Goal: Information Seeking & Learning: Check status

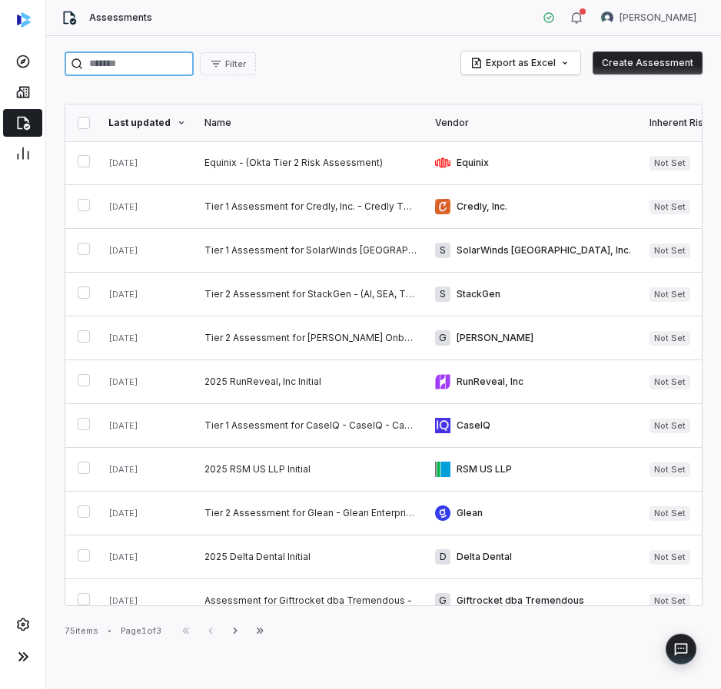
click at [102, 58] on input "search" at bounding box center [129, 63] width 129 height 25
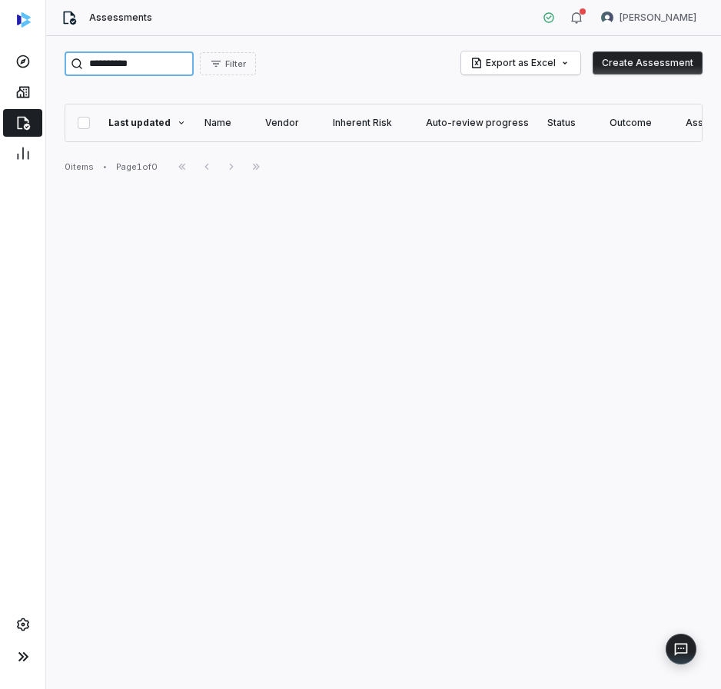
click at [115, 68] on input "**********" at bounding box center [129, 63] width 129 height 25
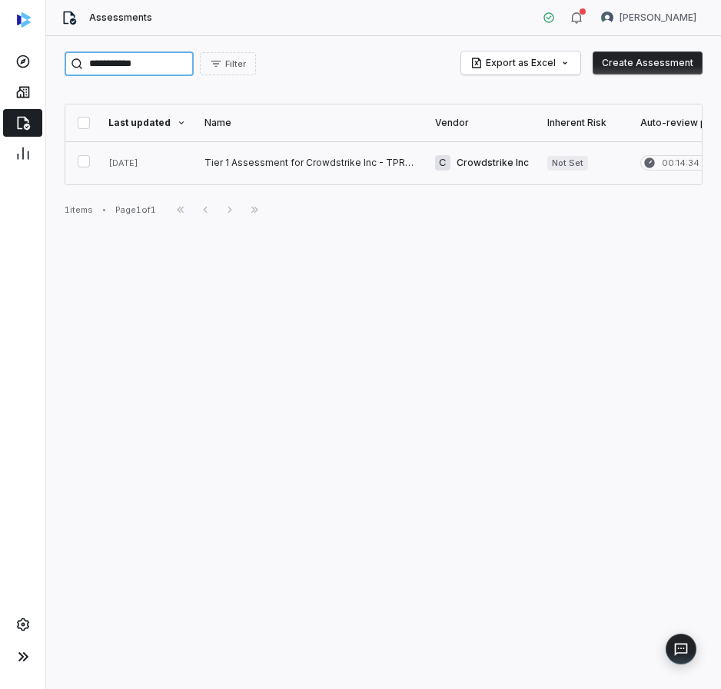
type input "**********"
click at [260, 159] on link at bounding box center [310, 162] width 231 height 43
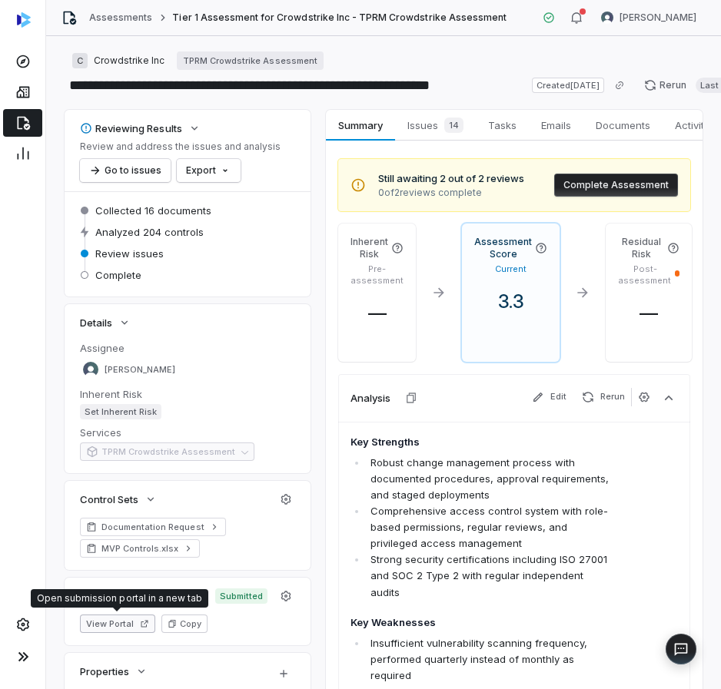
click at [111, 619] on button "View Portal" at bounding box center [117, 624] width 75 height 18
click at [636, 125] on span "Documents" at bounding box center [622, 125] width 67 height 20
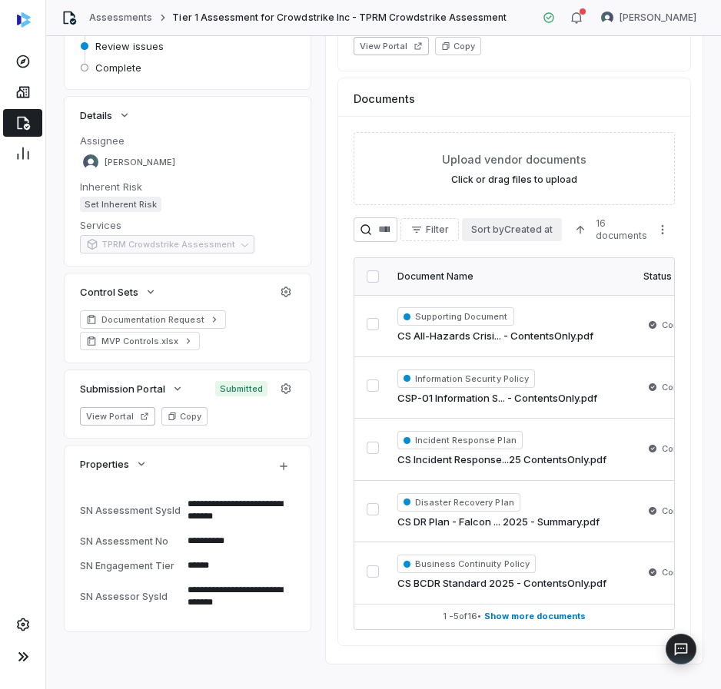
scroll to position [243, 0]
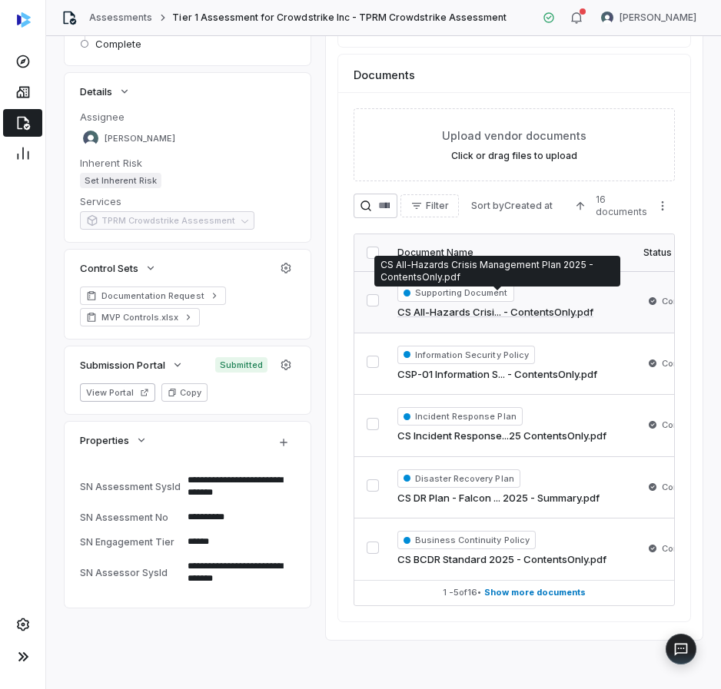
click at [466, 305] on link "CS All-Hazards Crisi... - ContentsOnly.pdf" at bounding box center [495, 312] width 196 height 15
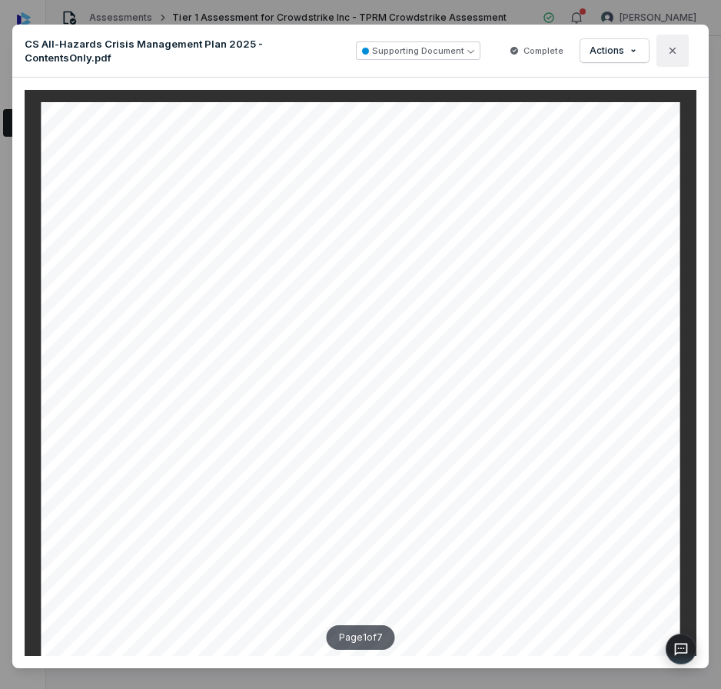
click at [656, 51] on button "Close" at bounding box center [672, 51] width 32 height 32
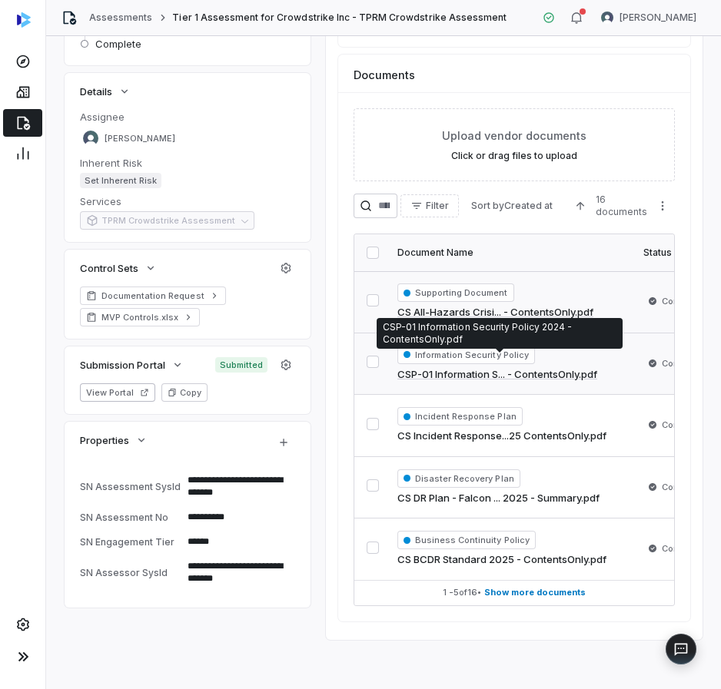
click at [463, 367] on link "CSP-01 Information S... - ContentsOnly.pdf" at bounding box center [497, 374] width 200 height 15
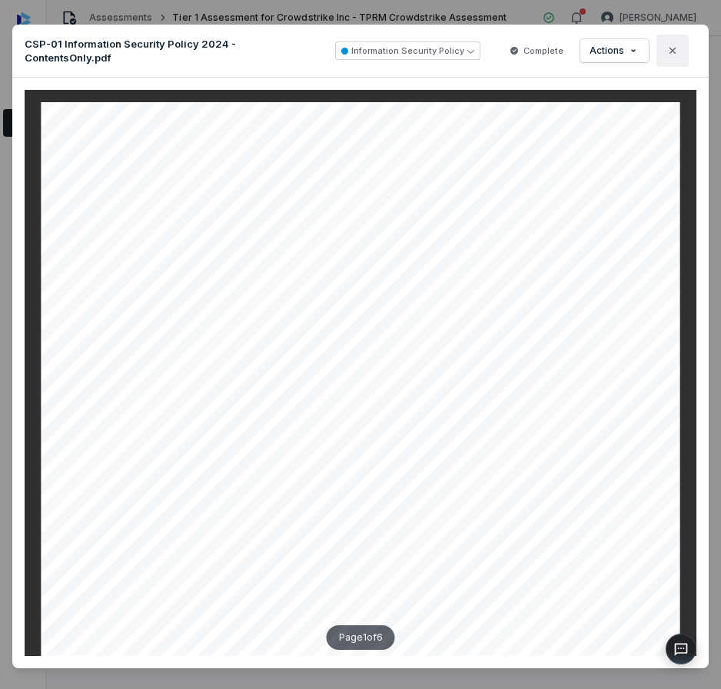
click at [657, 60] on button "Close" at bounding box center [672, 51] width 32 height 32
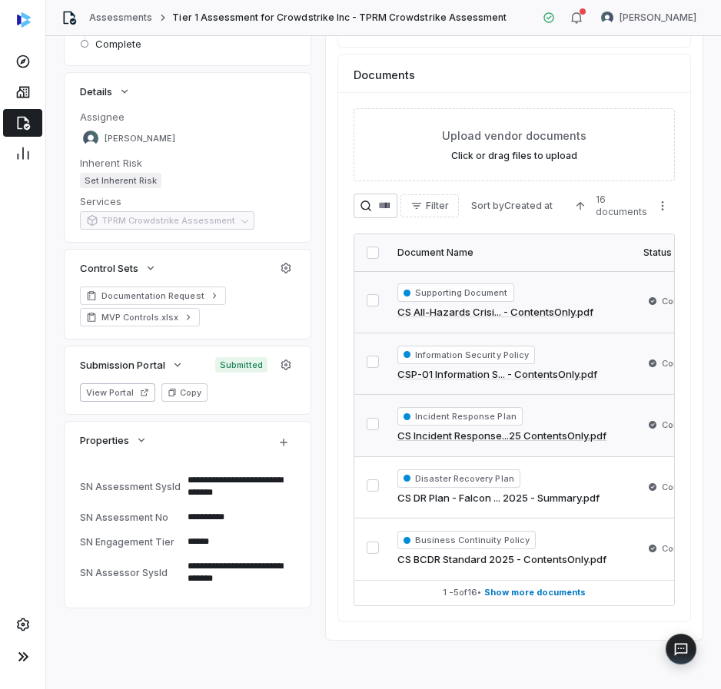
click at [480, 429] on link "CS Incident Response...25 ContentsOnly.pdf" at bounding box center [501, 436] width 209 height 15
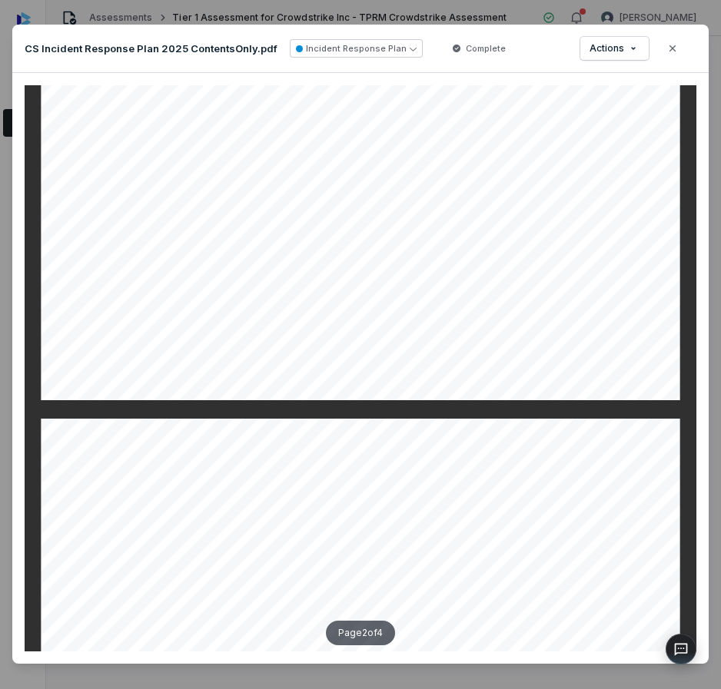
scroll to position [702, 0]
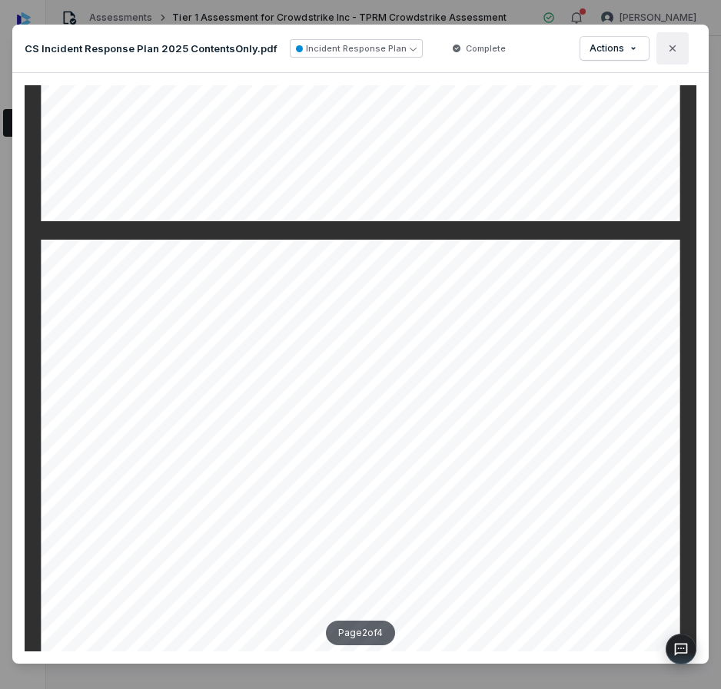
click at [664, 55] on button "Close" at bounding box center [672, 48] width 32 height 32
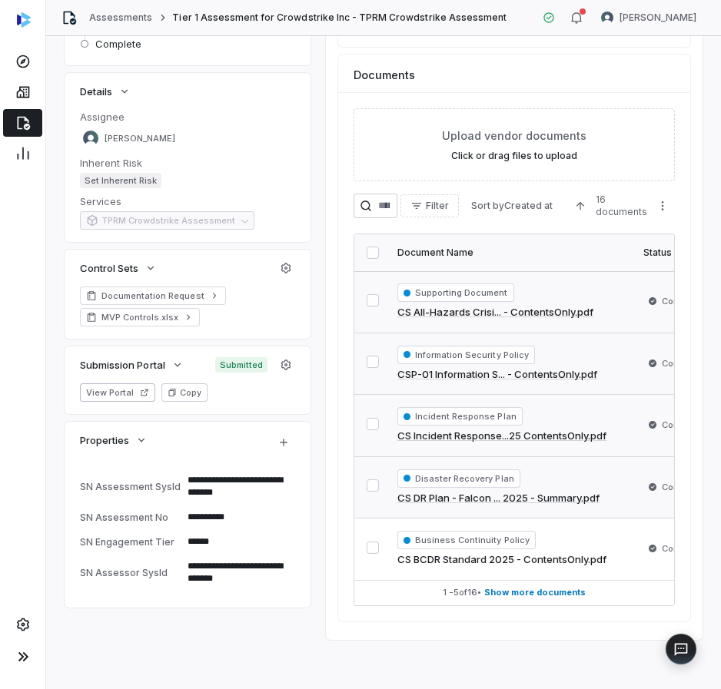
click at [498, 491] on link "CS DR Plan - Falcon ... 2025 - Summary.pdf" at bounding box center [498, 498] width 202 height 15
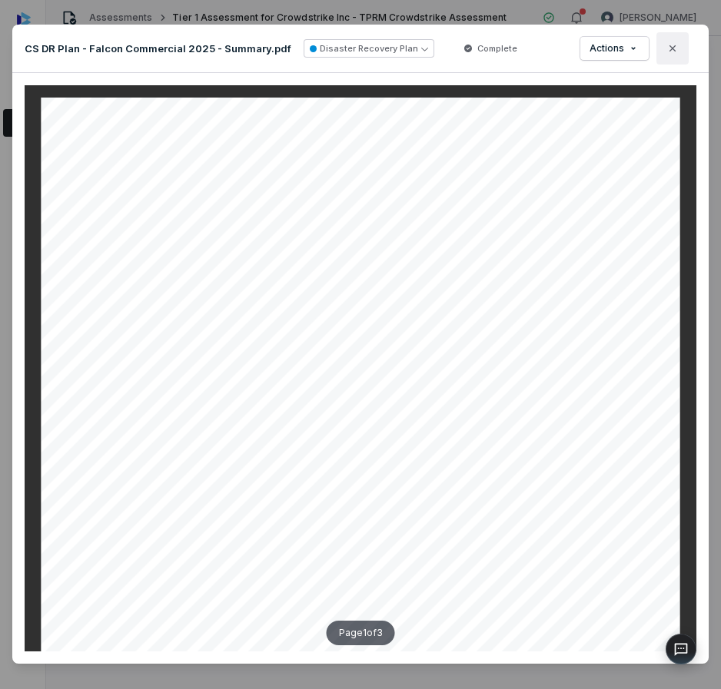
click at [664, 56] on button "Close" at bounding box center [672, 48] width 32 height 32
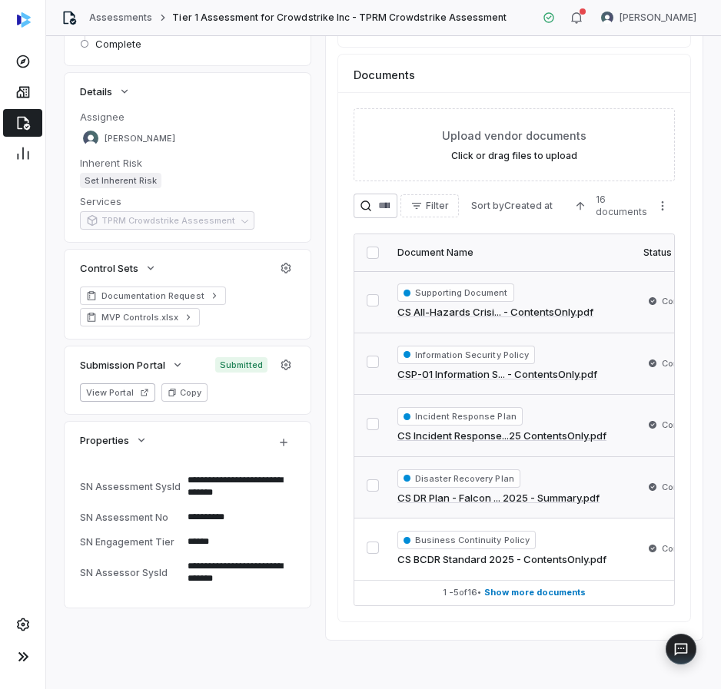
scroll to position [248, 0]
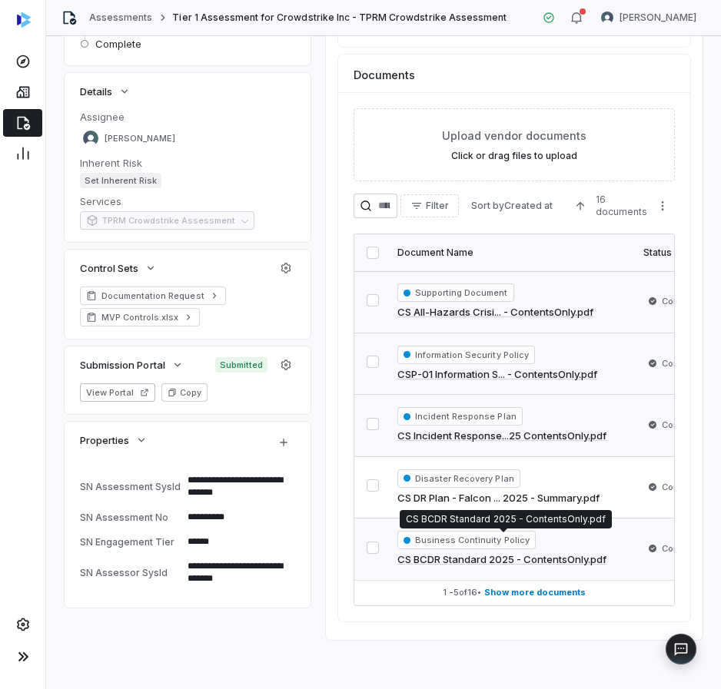
click at [503, 552] on link "CS BCDR Standard 2025 - ContentsOnly.pdf" at bounding box center [501, 559] width 209 height 15
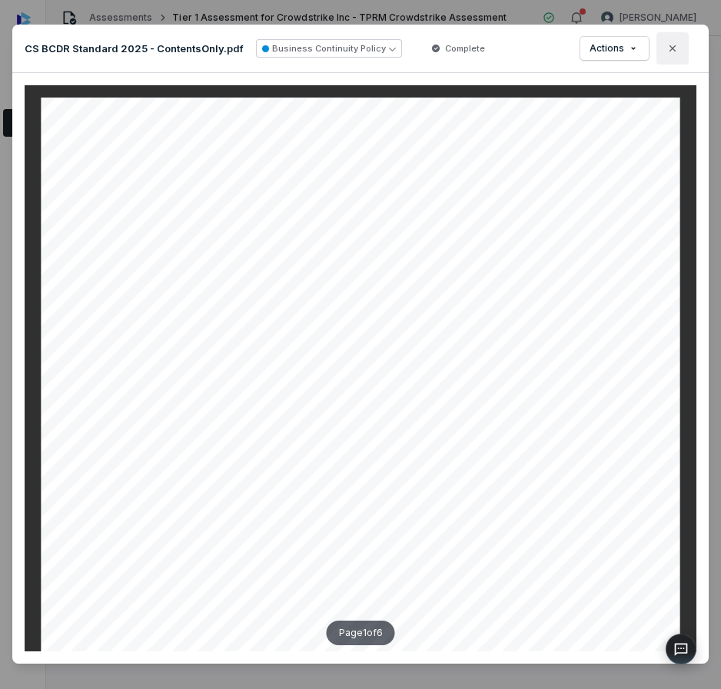
click at [670, 48] on button "Close" at bounding box center [672, 48] width 32 height 32
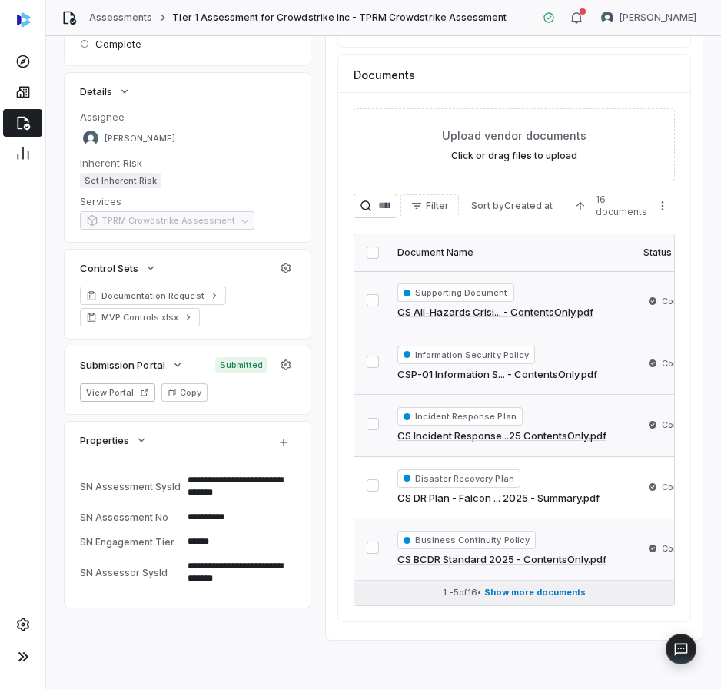
click at [529, 587] on span "Show more documents" at bounding box center [534, 593] width 101 height 12
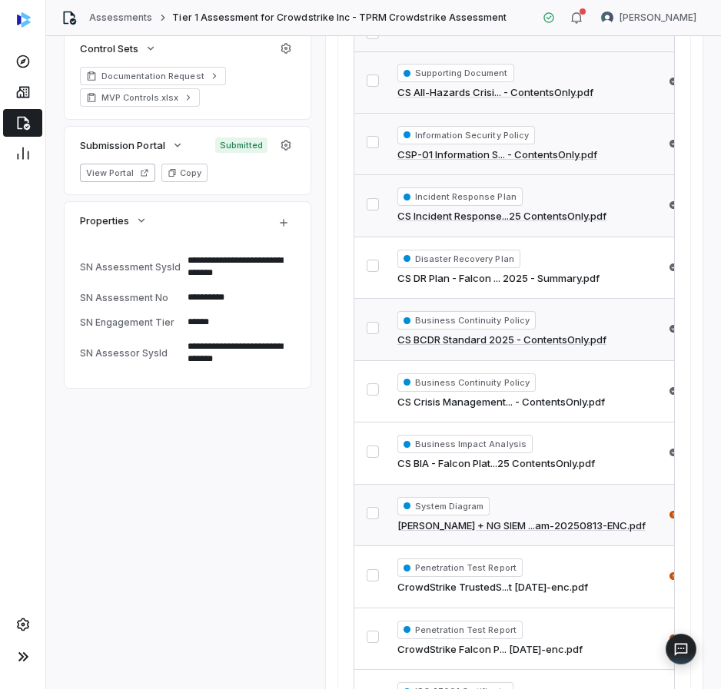
scroll to position [477, 0]
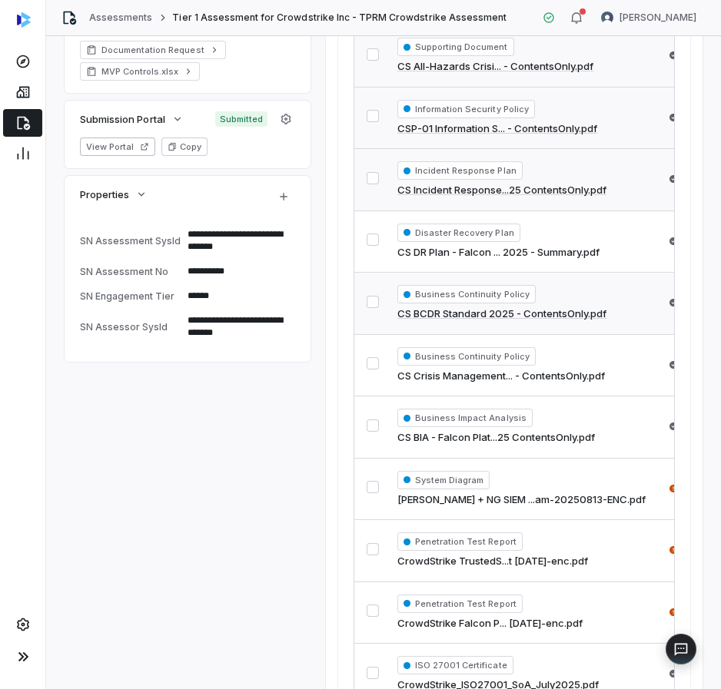
click at [535, 312] on link "CS BCDR Standard 2025 - ContentsOnly.pdf" at bounding box center [501, 314] width 209 height 15
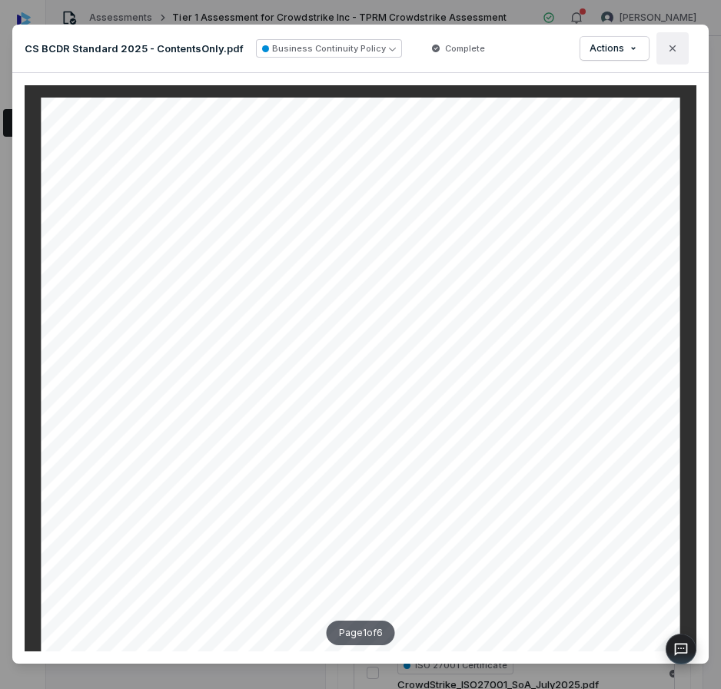
click at [667, 48] on icon "button" at bounding box center [672, 48] width 12 height 12
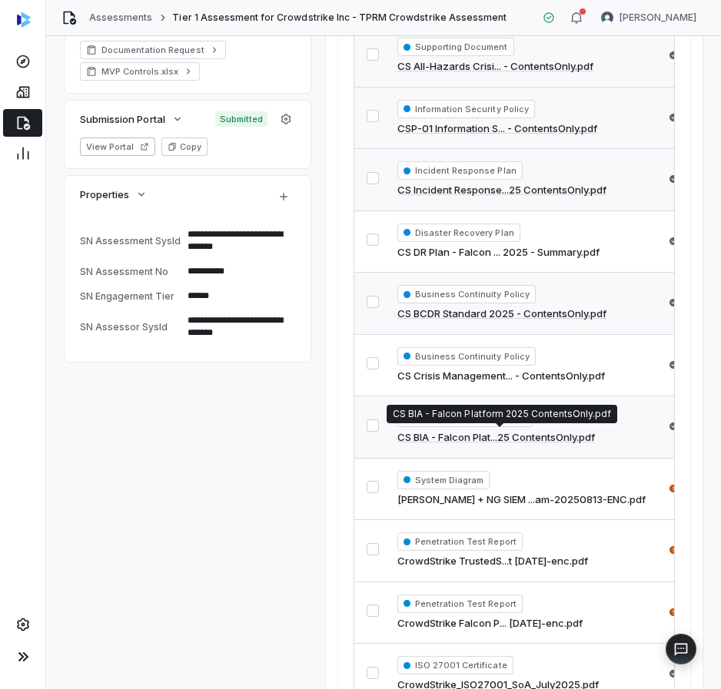
click at [523, 441] on link "CS BIA - Falcon Plat...25 ContentsOnly.pdf" at bounding box center [495, 437] width 197 height 15
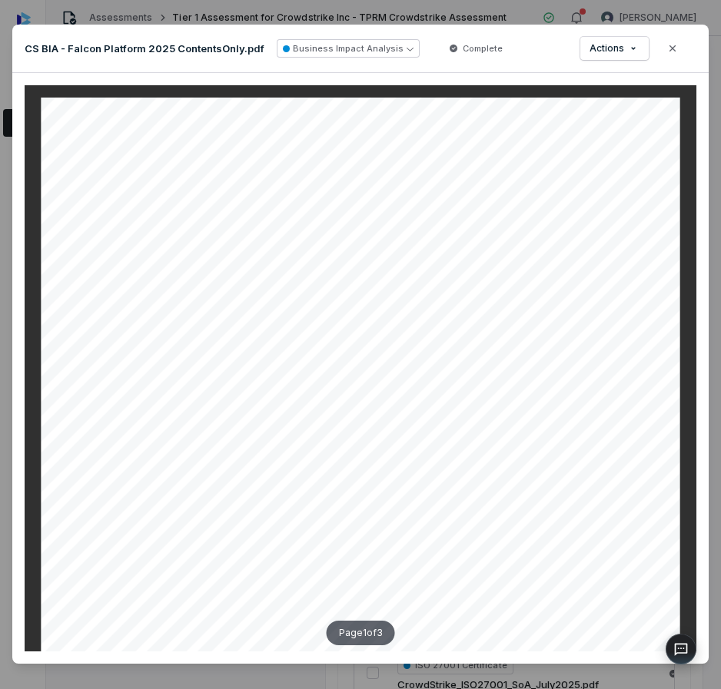
scroll to position [787, 0]
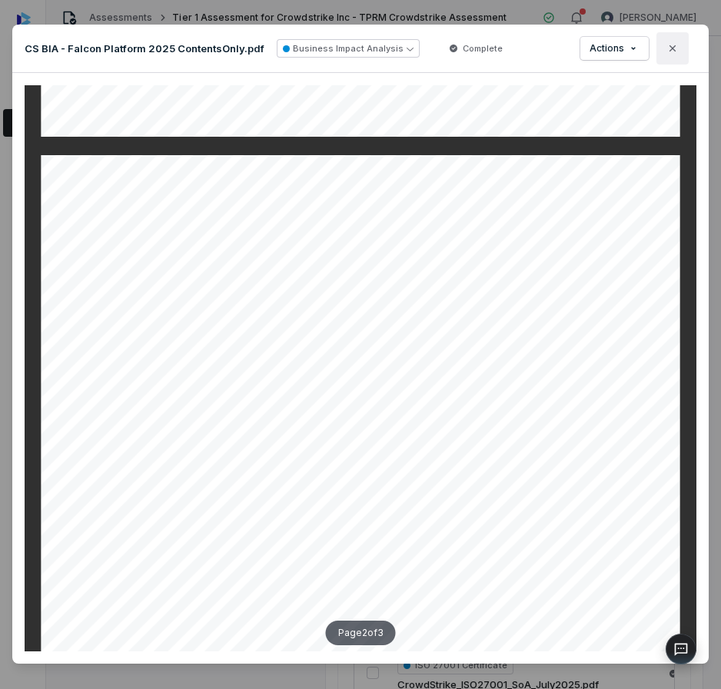
click at [665, 41] on button "Close" at bounding box center [672, 48] width 32 height 32
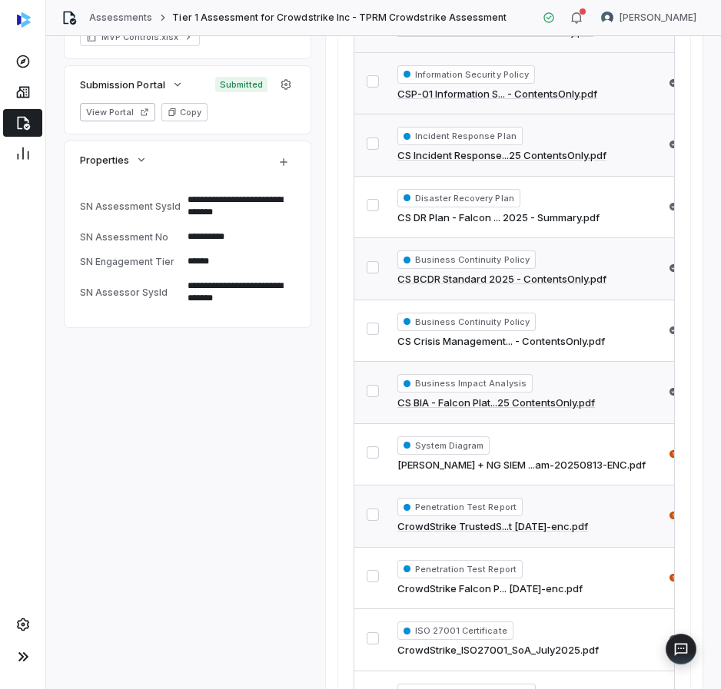
scroll to position [513, 0]
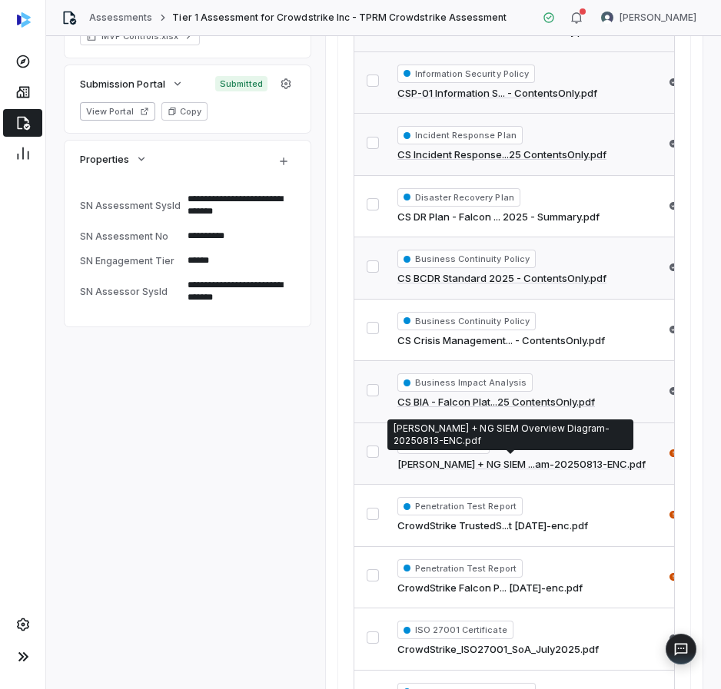
click at [505, 467] on link "[PERSON_NAME] + NG SIEM ...am-20250813-ENC.pdf" at bounding box center [521, 464] width 248 height 15
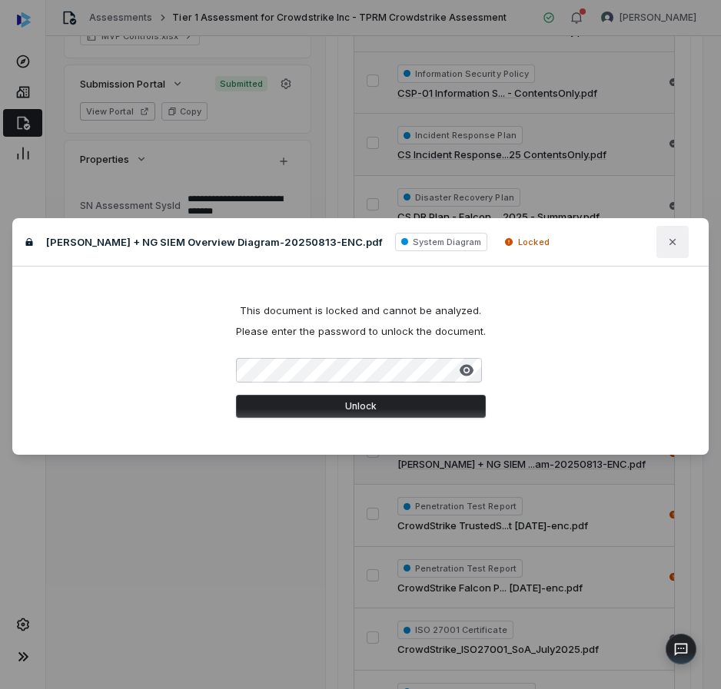
click at [672, 244] on icon "button" at bounding box center [672, 242] width 12 height 12
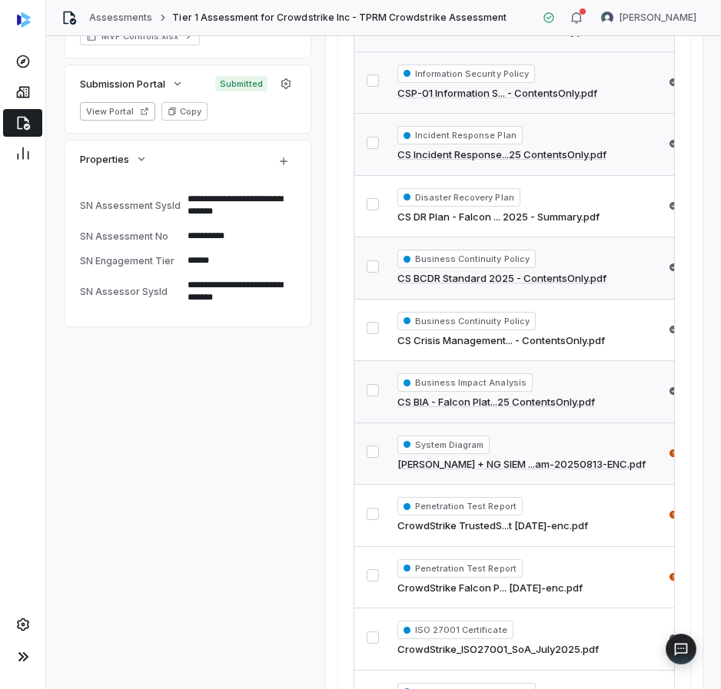
click at [537, 402] on link "CS BIA - Falcon Plat...25 ContentsOnly.pdf" at bounding box center [495, 402] width 197 height 15
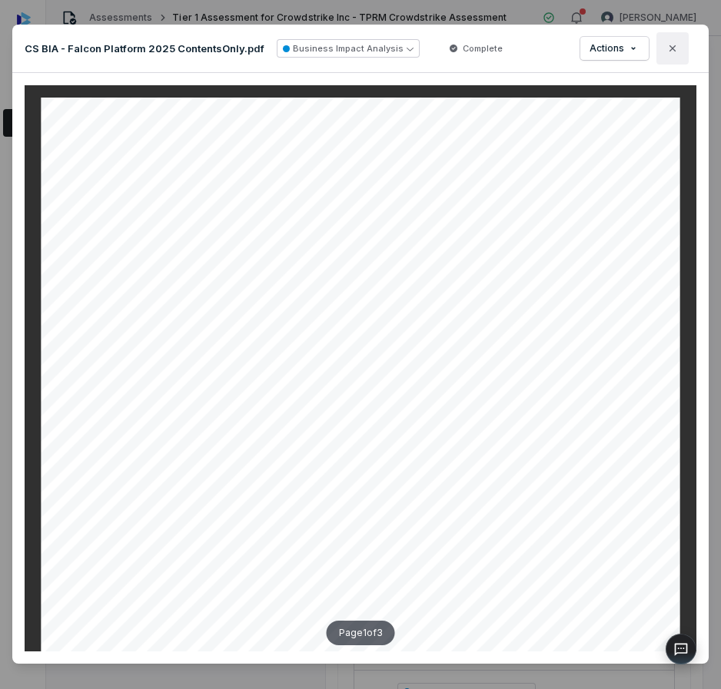
click at [667, 45] on icon "button" at bounding box center [672, 48] width 12 height 12
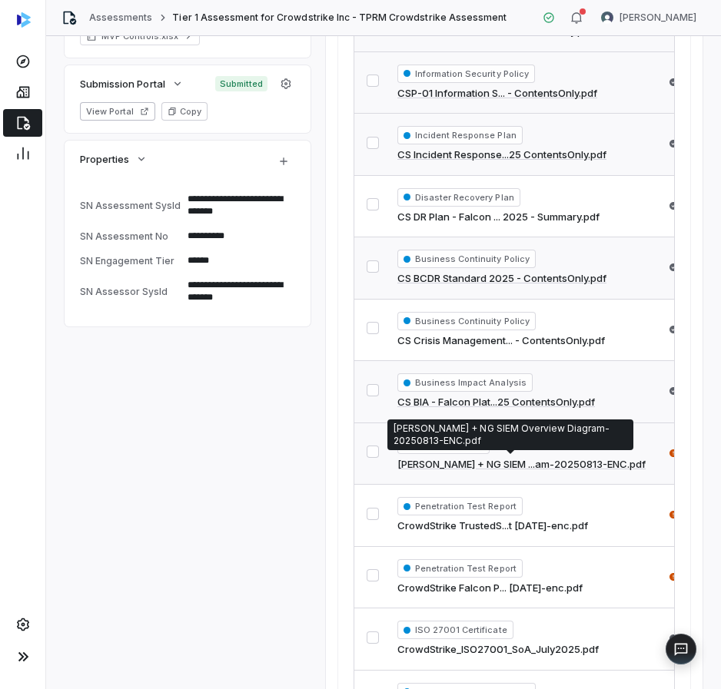
click at [541, 466] on link "[PERSON_NAME] + NG SIEM ...am-20250813-ENC.pdf" at bounding box center [521, 464] width 248 height 15
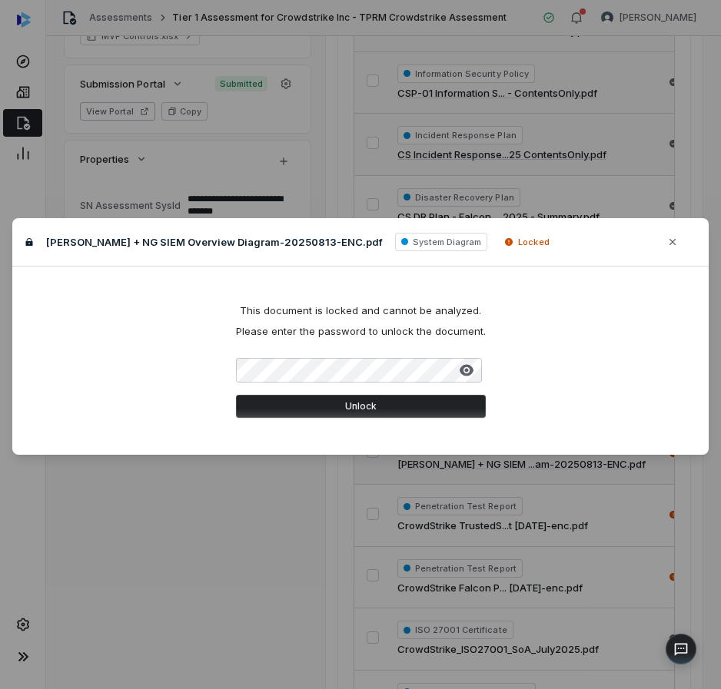
click at [25, 243] on icon at bounding box center [29, 241] width 9 height 9
click at [675, 250] on button "Close" at bounding box center [672, 242] width 32 height 32
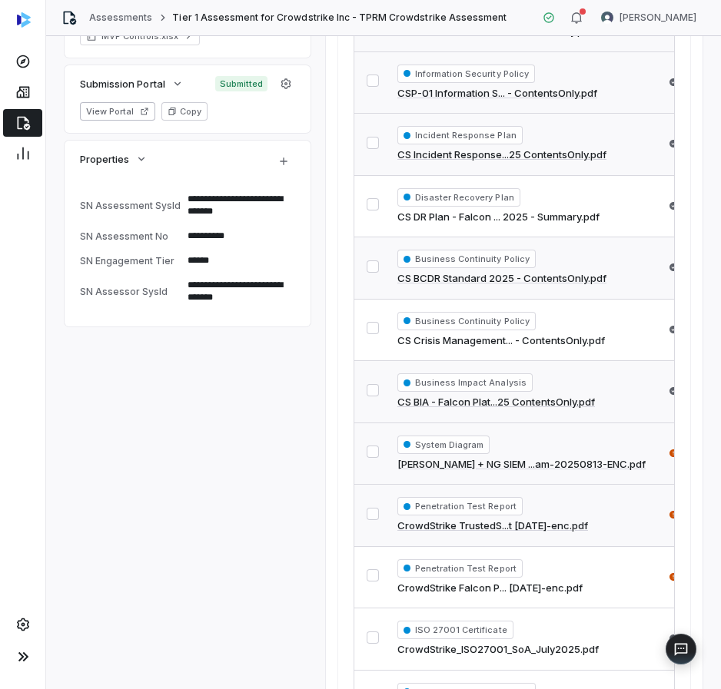
click at [487, 523] on link "CrowdStrike TrustedS...t [DATE]-enc.pdf" at bounding box center [492, 526] width 191 height 15
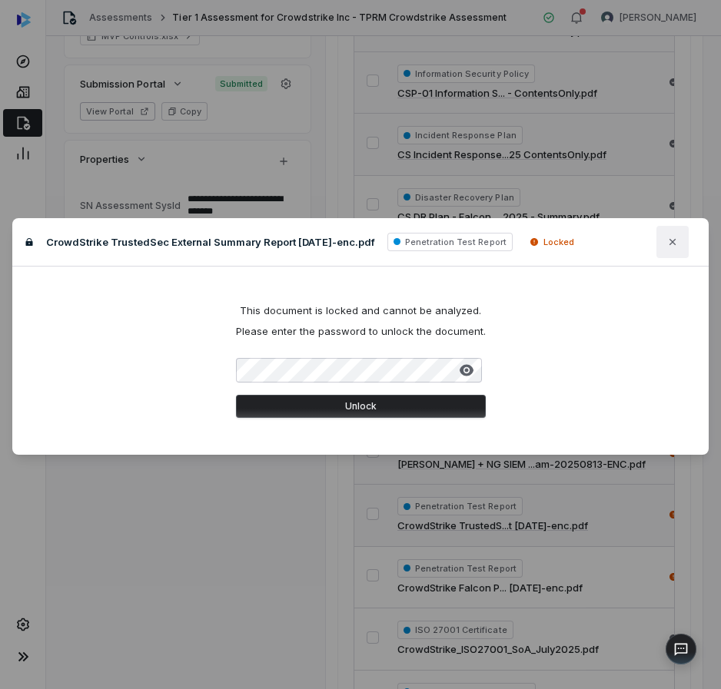
click at [669, 244] on icon "button" at bounding box center [672, 242] width 12 height 12
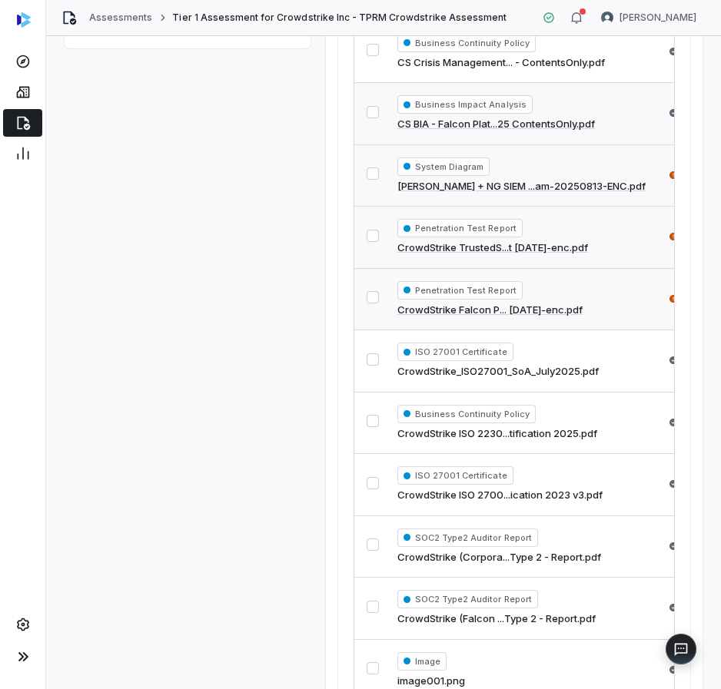
scroll to position [890, 0]
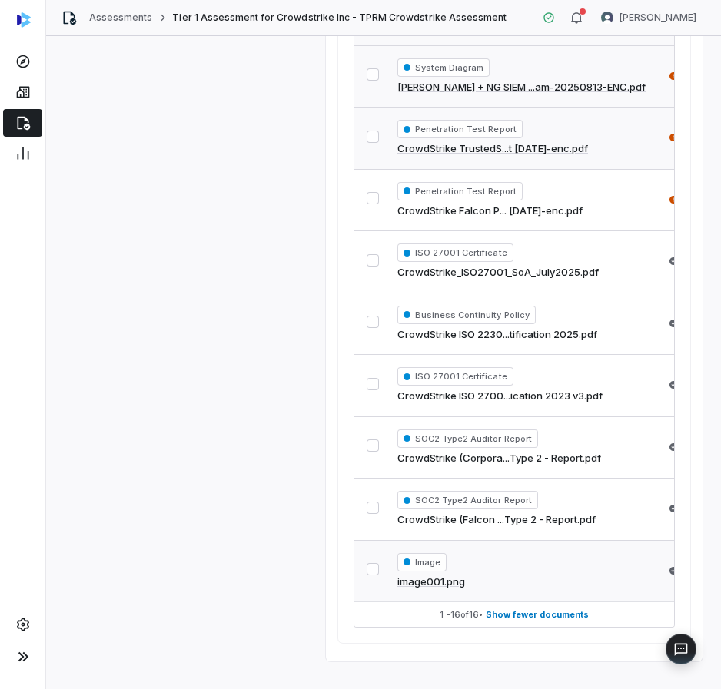
click at [449, 582] on link "image001.png" at bounding box center [431, 582] width 68 height 15
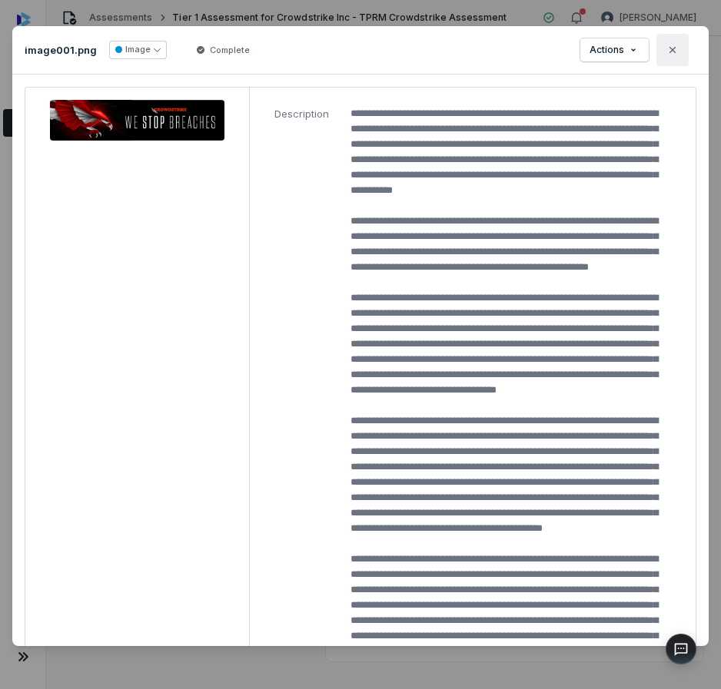
click at [676, 51] on icon "button" at bounding box center [672, 50] width 12 height 12
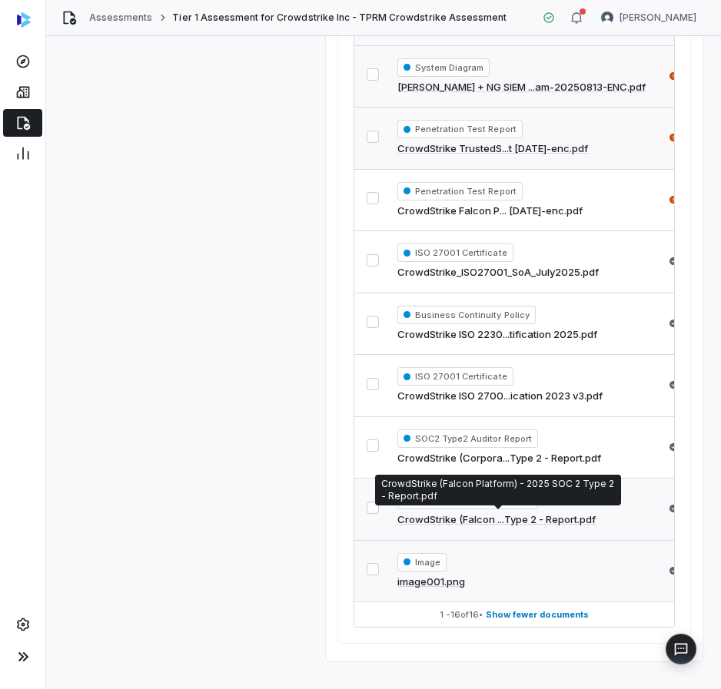
click at [496, 525] on link "CrowdStrike (Falcon ...Type 2 - Report.pdf" at bounding box center [496, 520] width 198 height 15
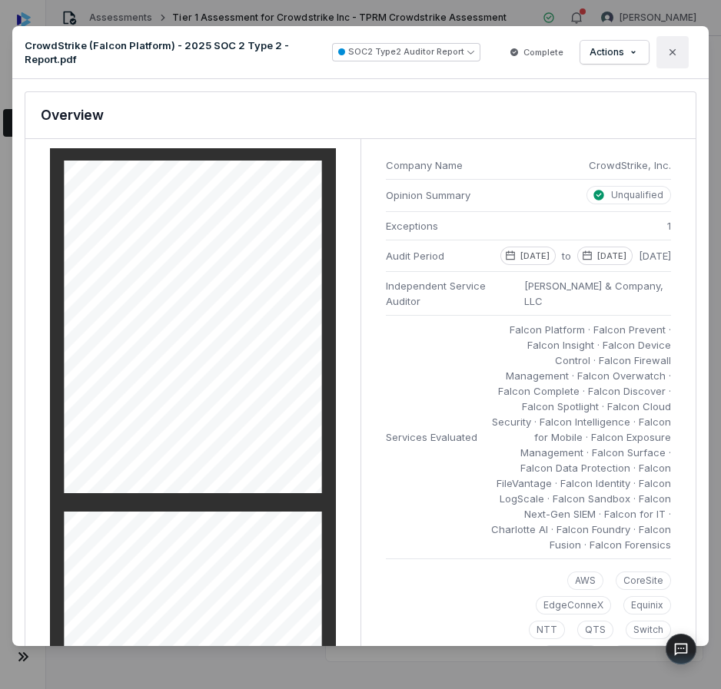
click at [665, 65] on button "Close" at bounding box center [672, 52] width 32 height 32
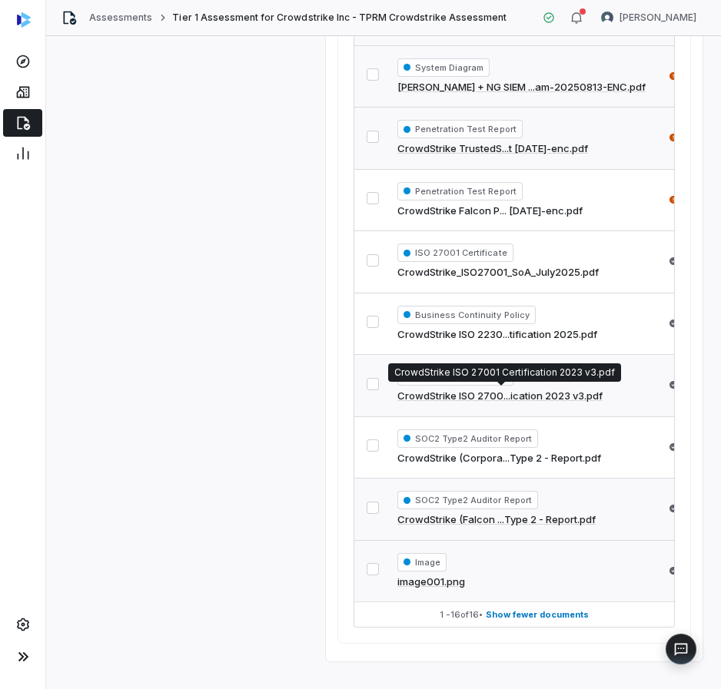
click at [496, 397] on link "CrowdStrike ISO 2700...ication 2023 v3.pdf" at bounding box center [499, 396] width 205 height 15
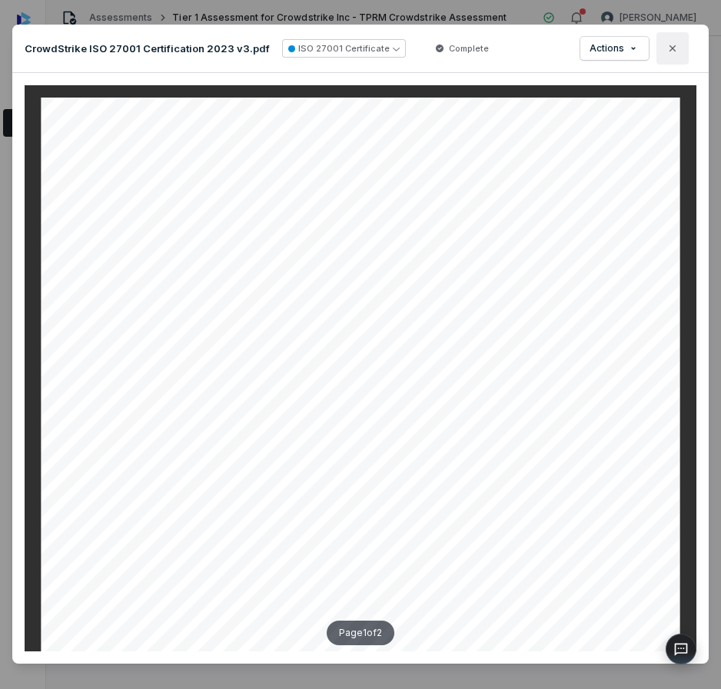
click at [656, 50] on button "Close" at bounding box center [672, 48] width 32 height 32
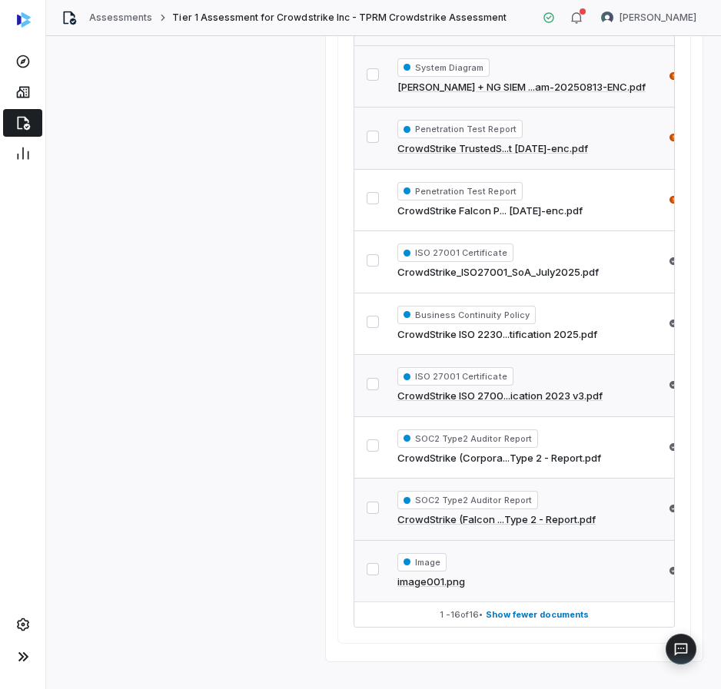
click at [487, 393] on link "CrowdStrike ISO 2700...ication 2023 v3.pdf" at bounding box center [499, 396] width 205 height 15
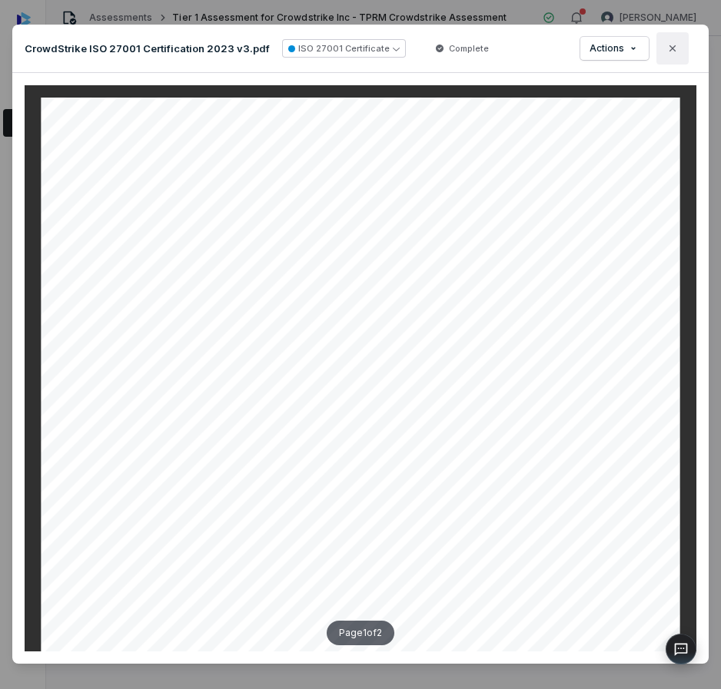
click at [666, 51] on icon "button" at bounding box center [672, 48] width 12 height 12
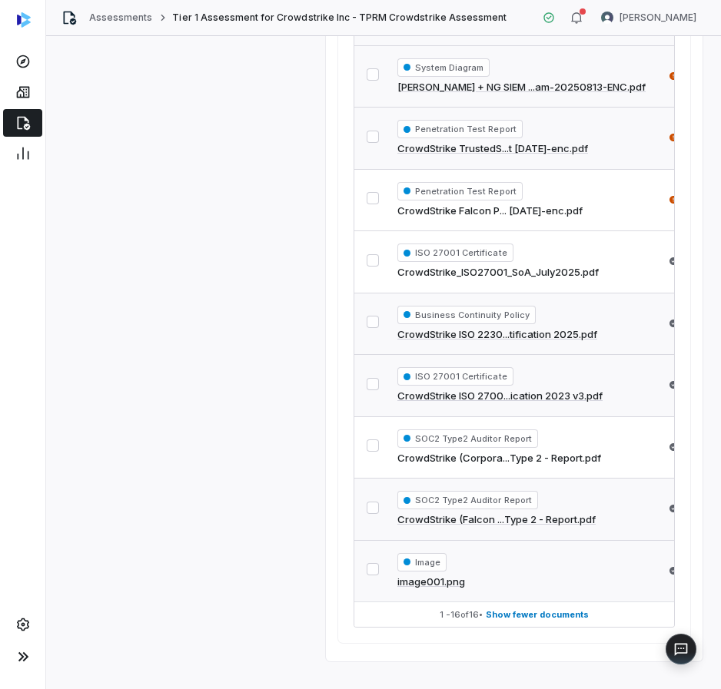
click at [487, 332] on link "CrowdStrike ISO 2230...tification 2025.pdf" at bounding box center [497, 334] width 200 height 15
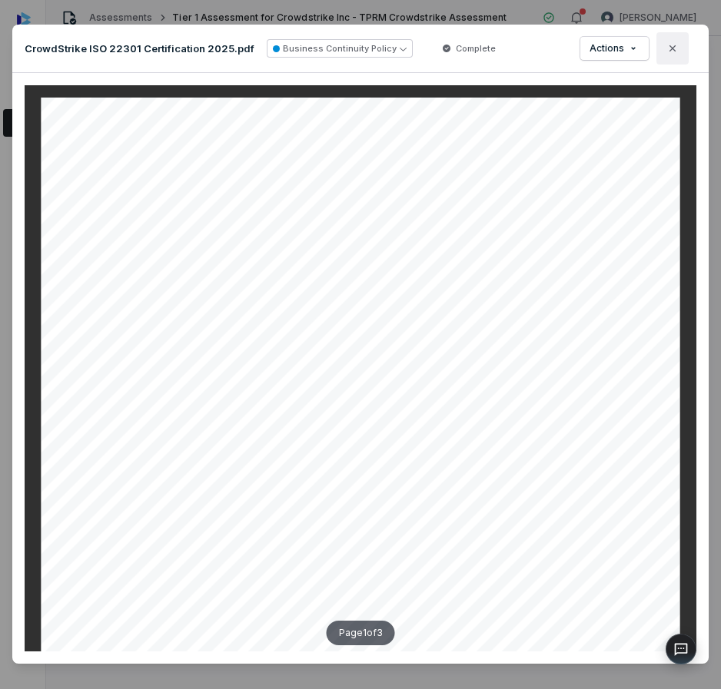
click at [656, 48] on button "Close" at bounding box center [672, 48] width 32 height 32
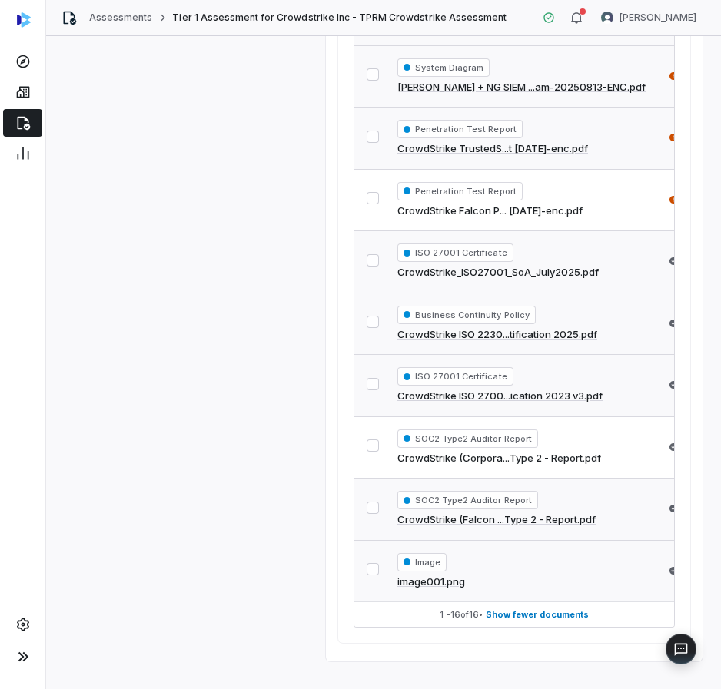
click at [524, 270] on link "CrowdStrike_ISO27001_SoA_July2025.pdf" at bounding box center [497, 272] width 201 height 15
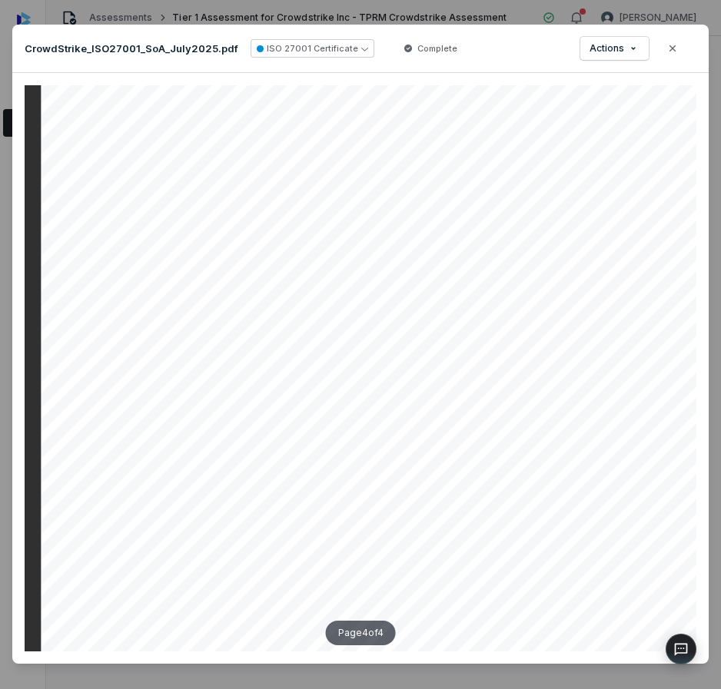
scroll to position [2627, 0]
click at [670, 55] on button "Close" at bounding box center [672, 48] width 32 height 32
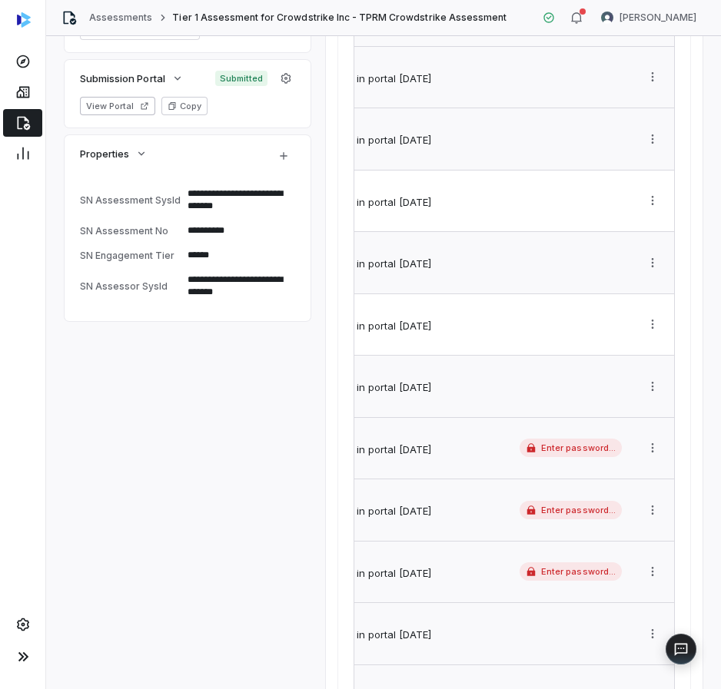
scroll to position [520, 0]
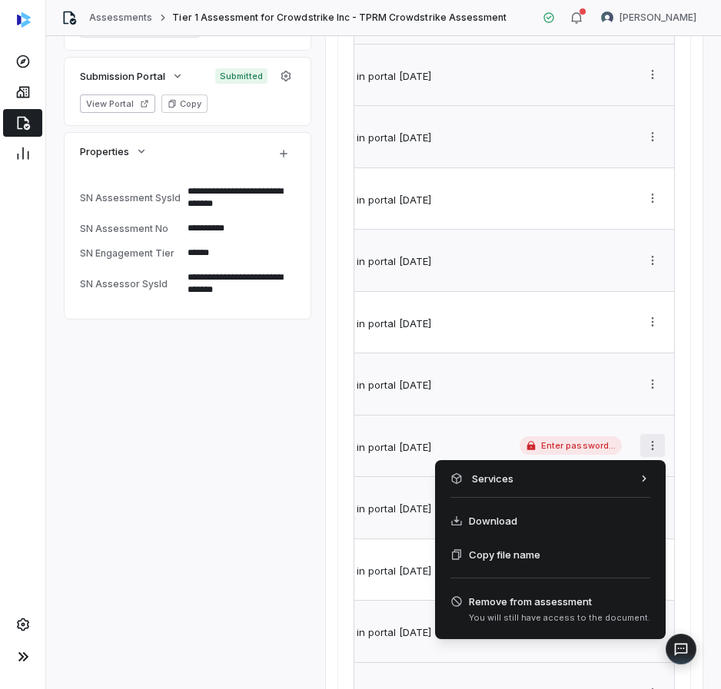
click at [641, 443] on html "**********" at bounding box center [360, 344] width 721 height 689
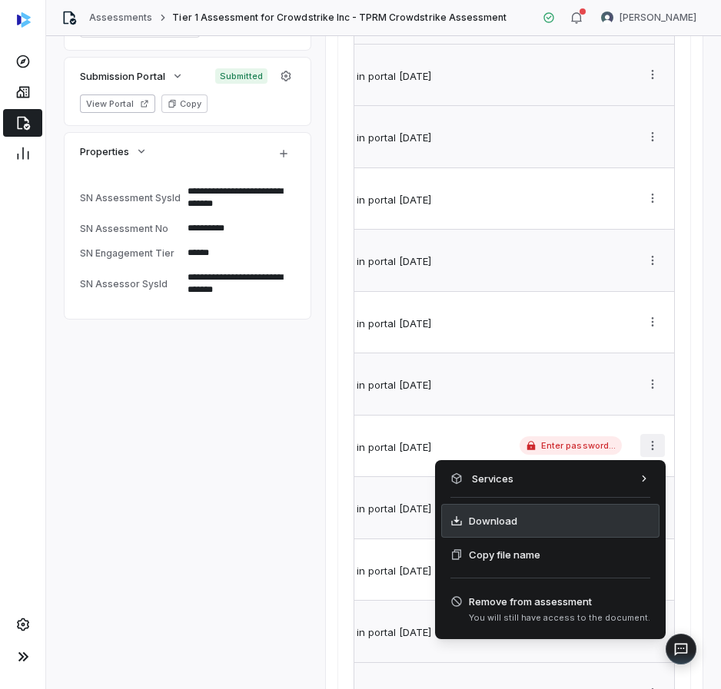
click at [536, 509] on div "Download" at bounding box center [550, 521] width 218 height 34
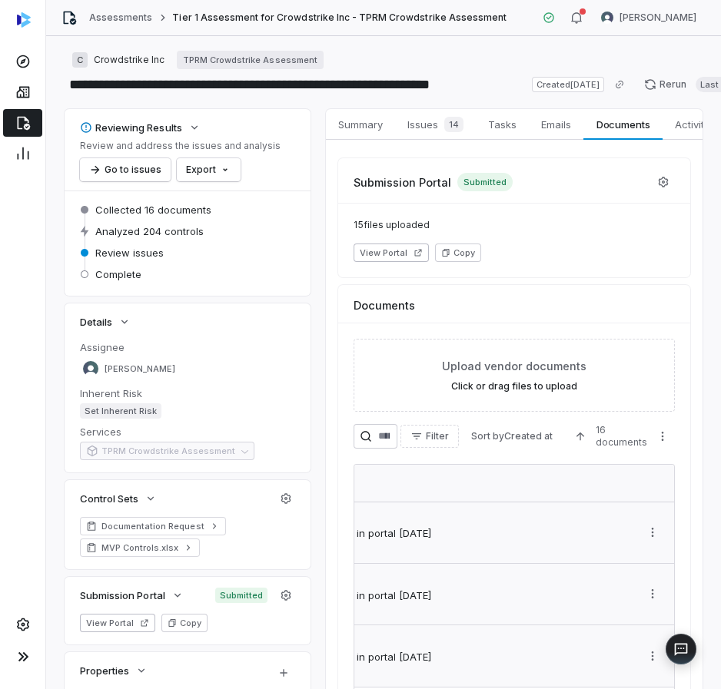
scroll to position [0, 0]
click at [224, 174] on html "**********" at bounding box center [360, 344] width 721 height 689
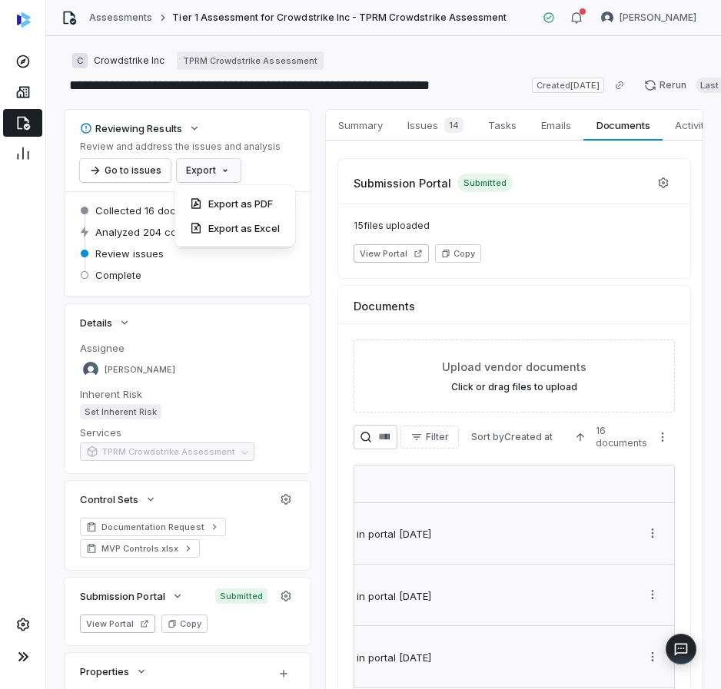
click at [260, 323] on html "**********" at bounding box center [360, 344] width 721 height 689
click at [542, 131] on span "Emails" at bounding box center [556, 125] width 42 height 20
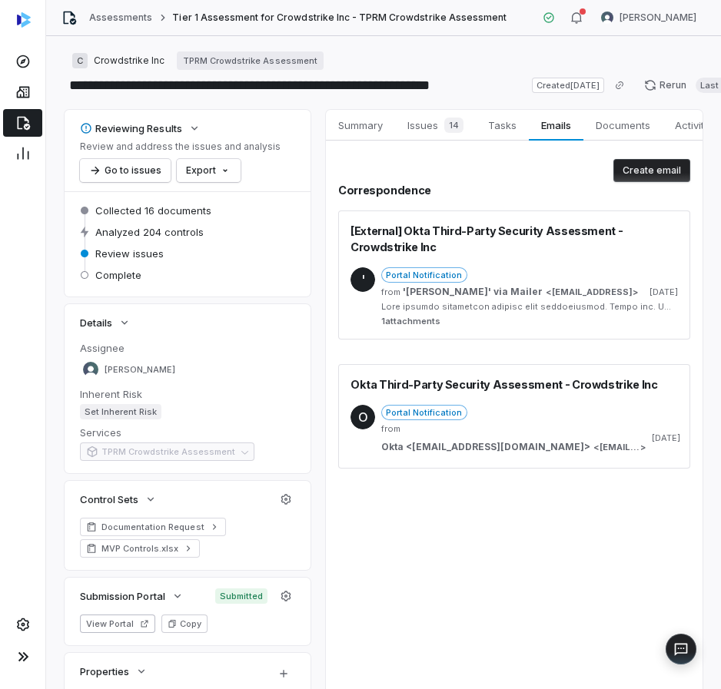
click at [427, 327] on span "1 attachments" at bounding box center [529, 322] width 297 height 12
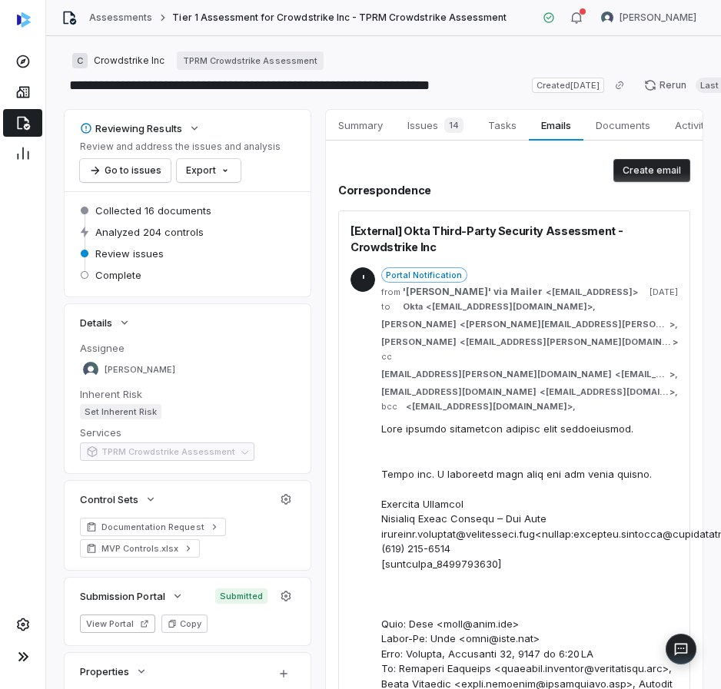
click at [553, 280] on div "Portal Notification" at bounding box center [529, 274] width 297 height 15
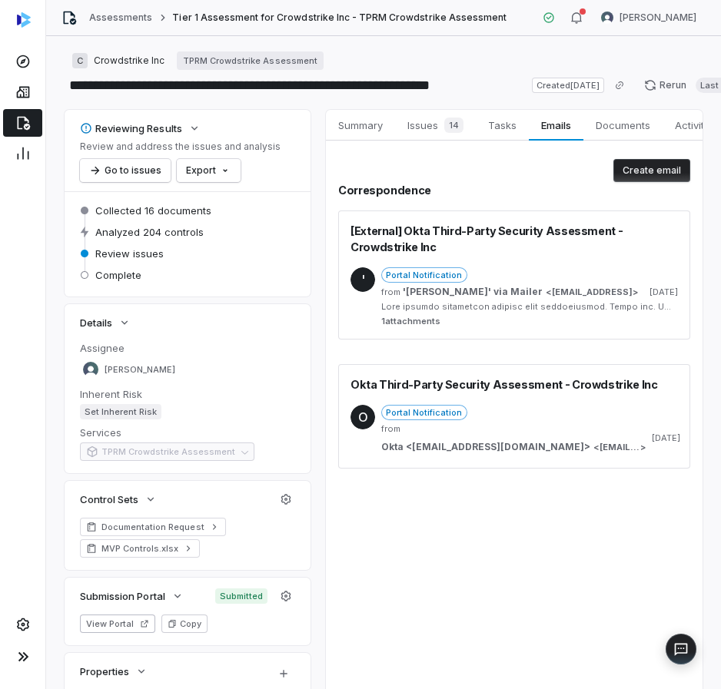
click at [563, 420] on div "Portal Notification" at bounding box center [529, 412] width 297 height 15
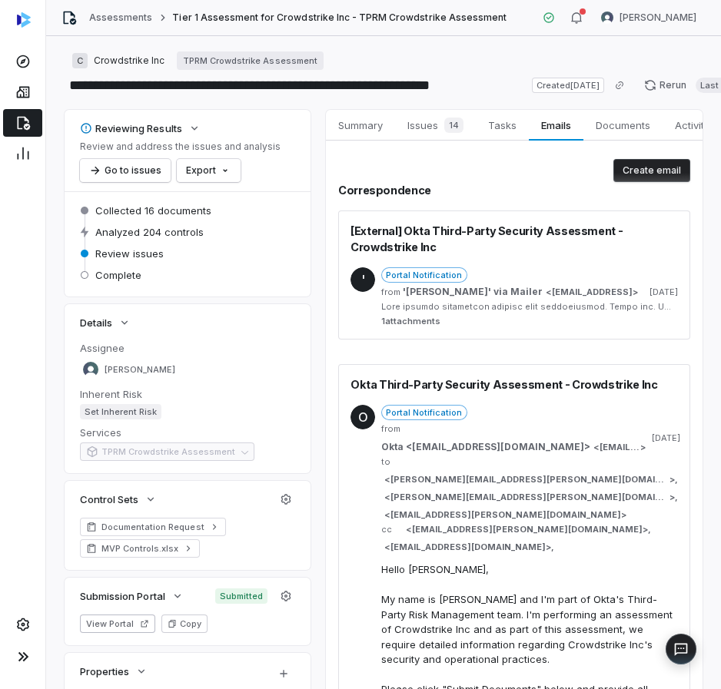
click at [527, 292] on span "from '[PERSON_NAME]' via Mailer < [EMAIL_ADDRESS] >" at bounding box center [509, 292] width 257 height 12
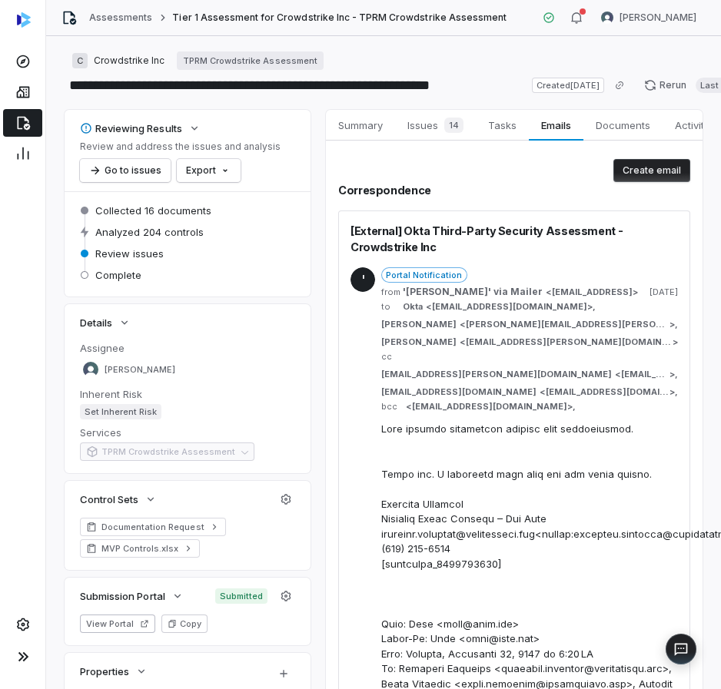
type textarea "*"
click at [101, 15] on link "Assessments" at bounding box center [120, 18] width 63 height 12
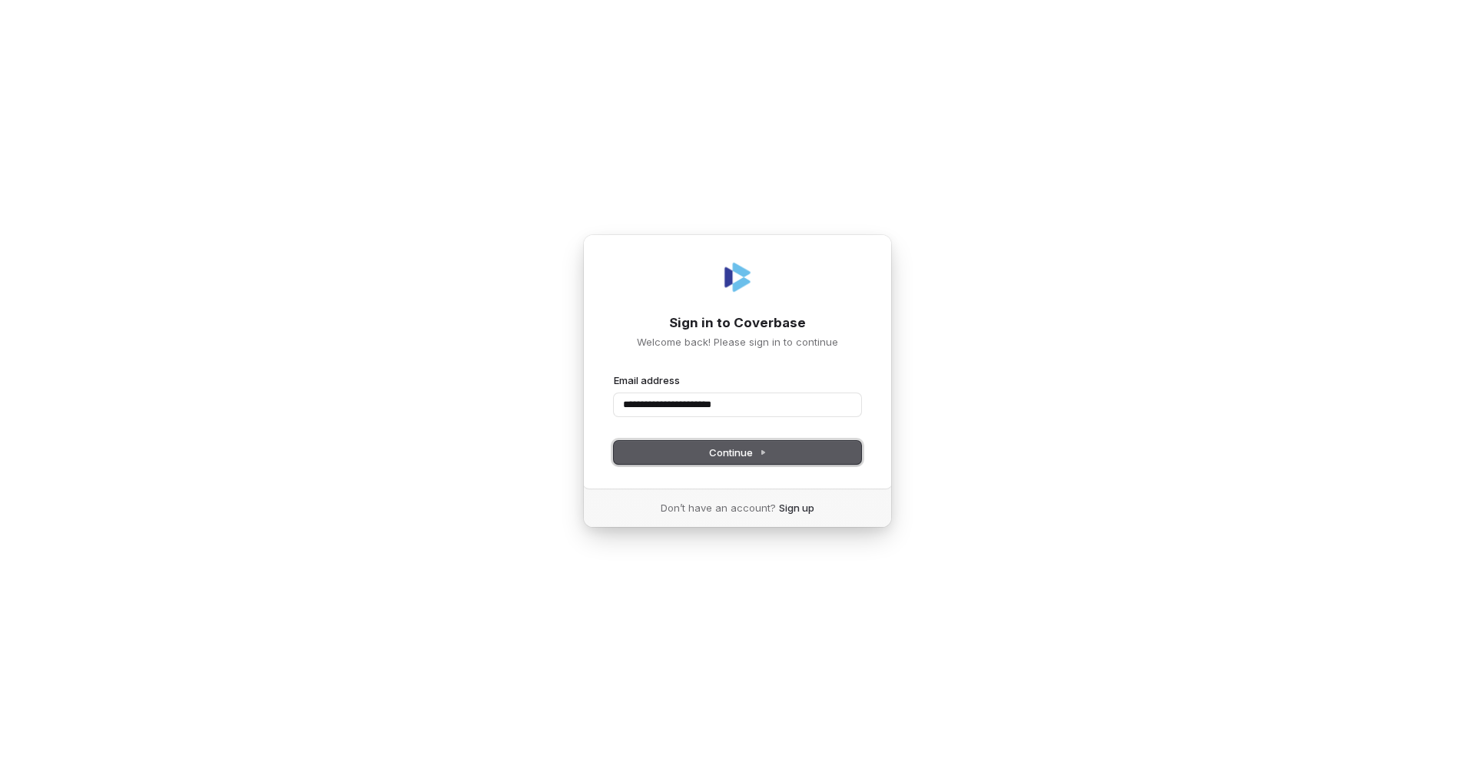
click at [720, 449] on icon at bounding box center [763, 453] width 8 height 8
type input "**********"
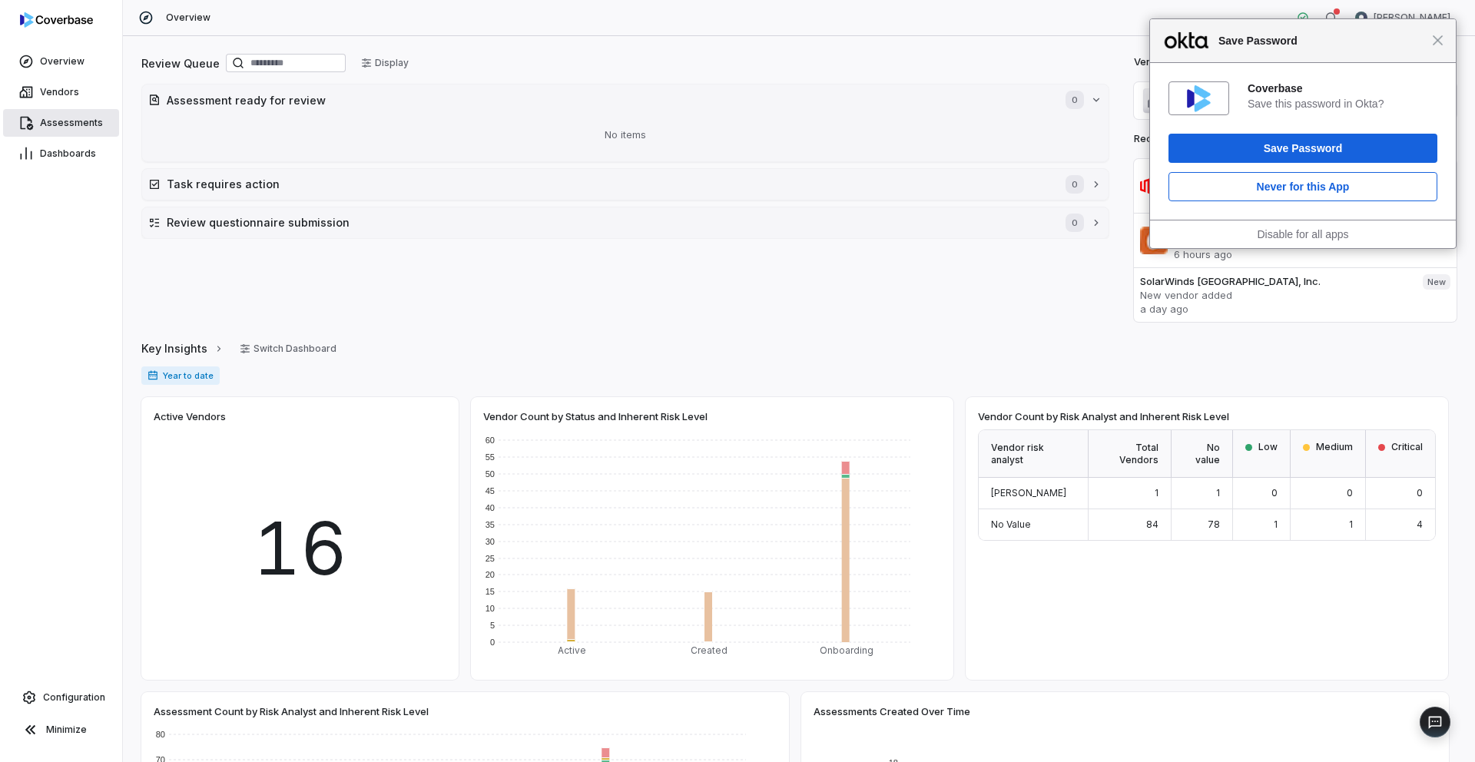
click at [70, 118] on span "Assessments" at bounding box center [71, 123] width 63 height 12
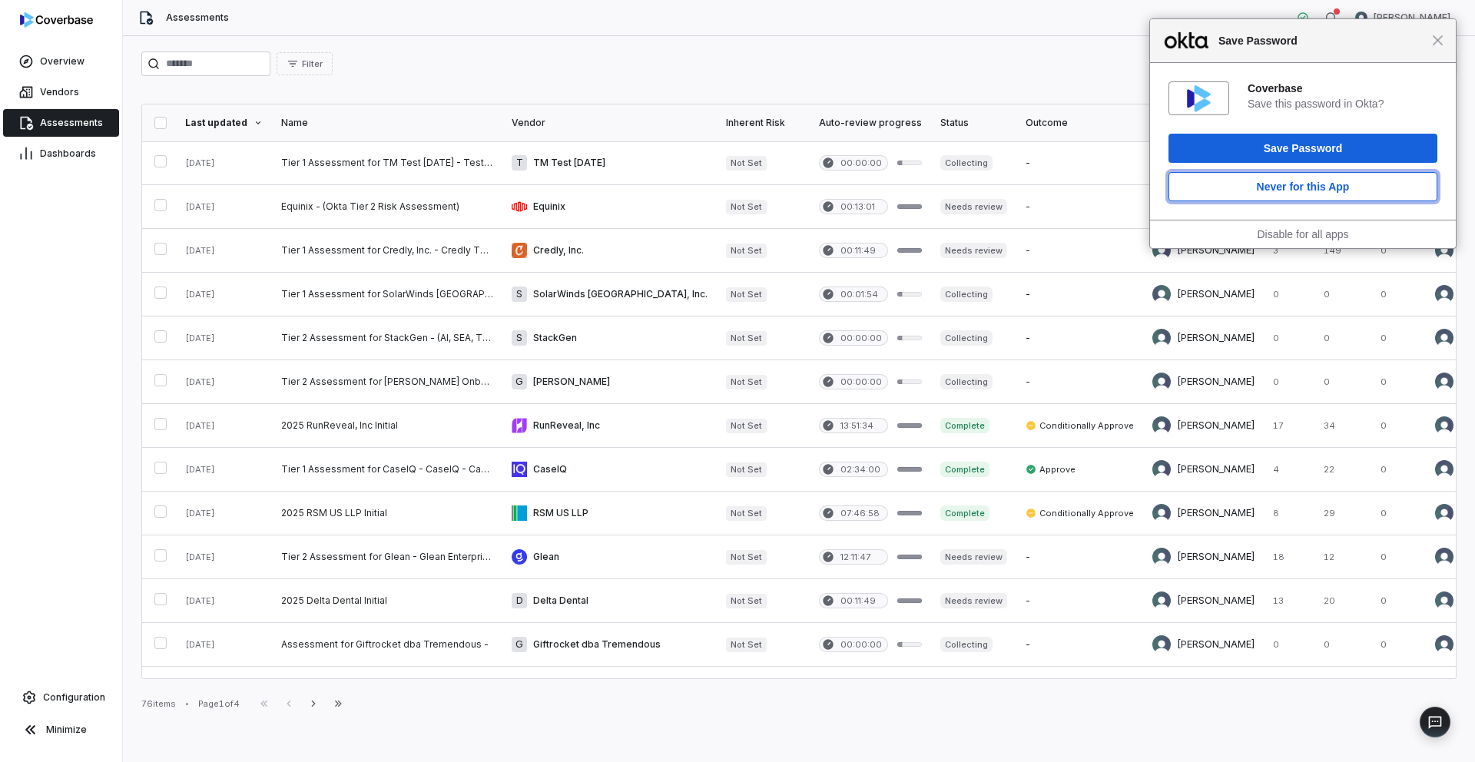
click at [1309, 180] on button "Never for this App" at bounding box center [1303, 186] width 269 height 29
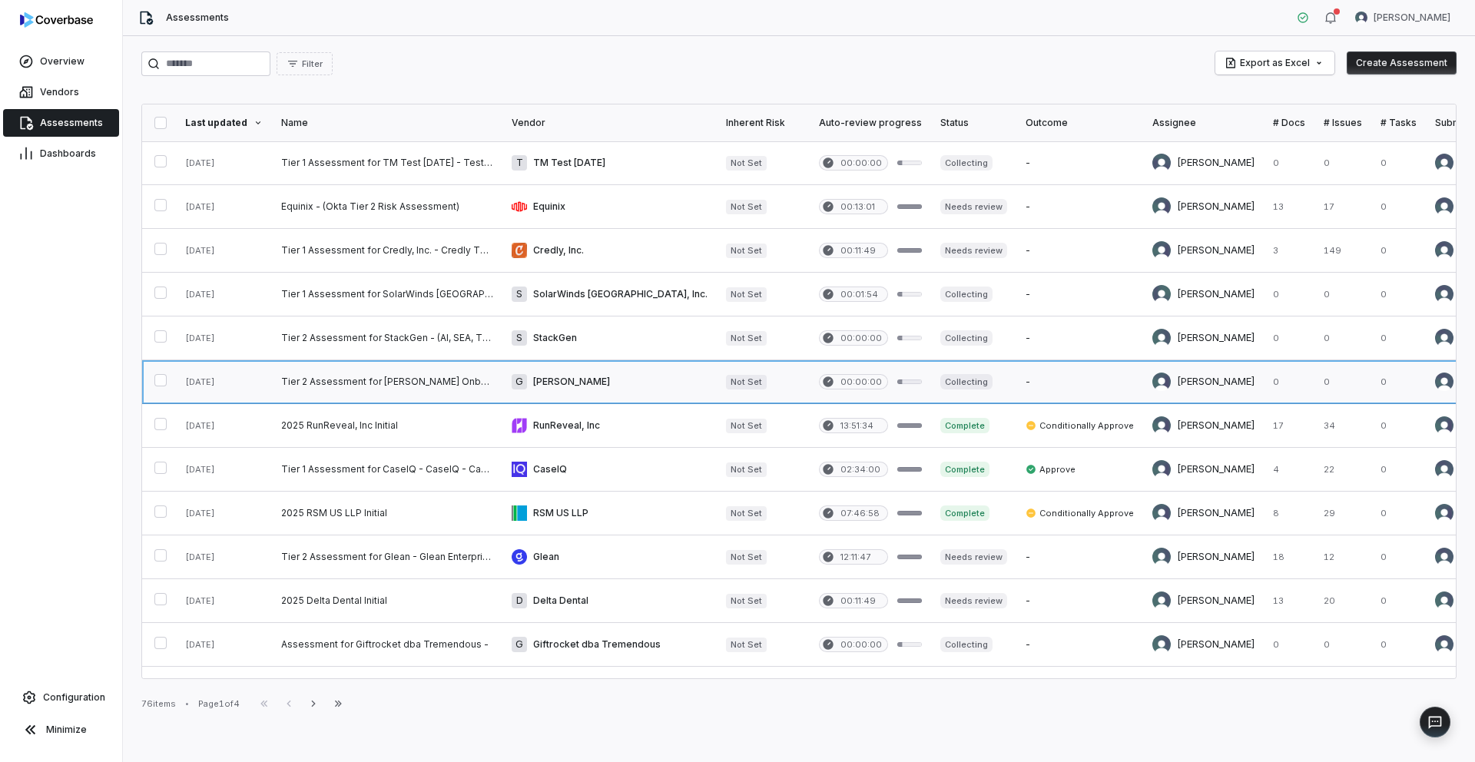
click at [370, 368] on link at bounding box center [387, 381] width 231 height 43
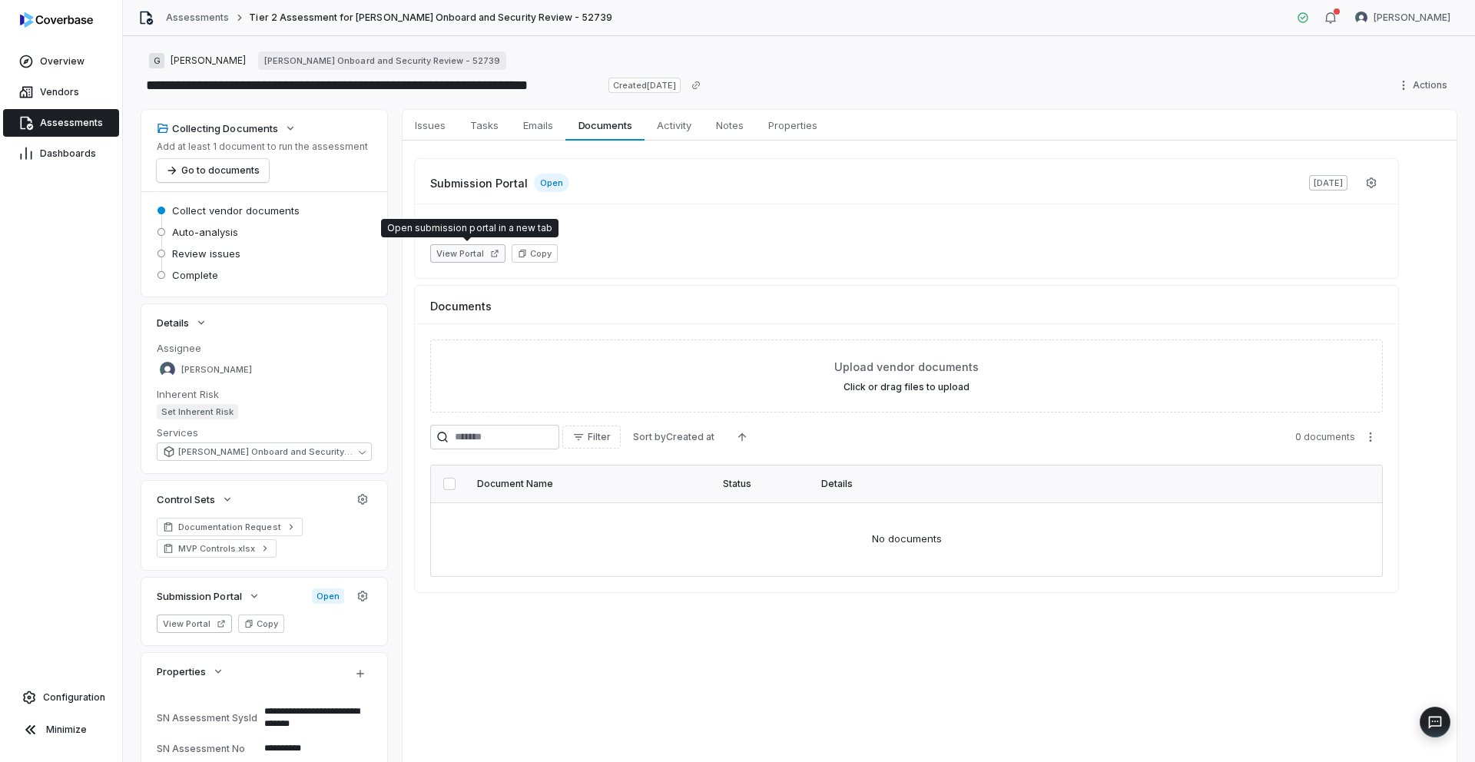
click at [468, 250] on button "View Portal" at bounding box center [467, 253] width 75 height 18
type textarea "*"
click at [198, 18] on link "Assessments" at bounding box center [197, 18] width 63 height 12
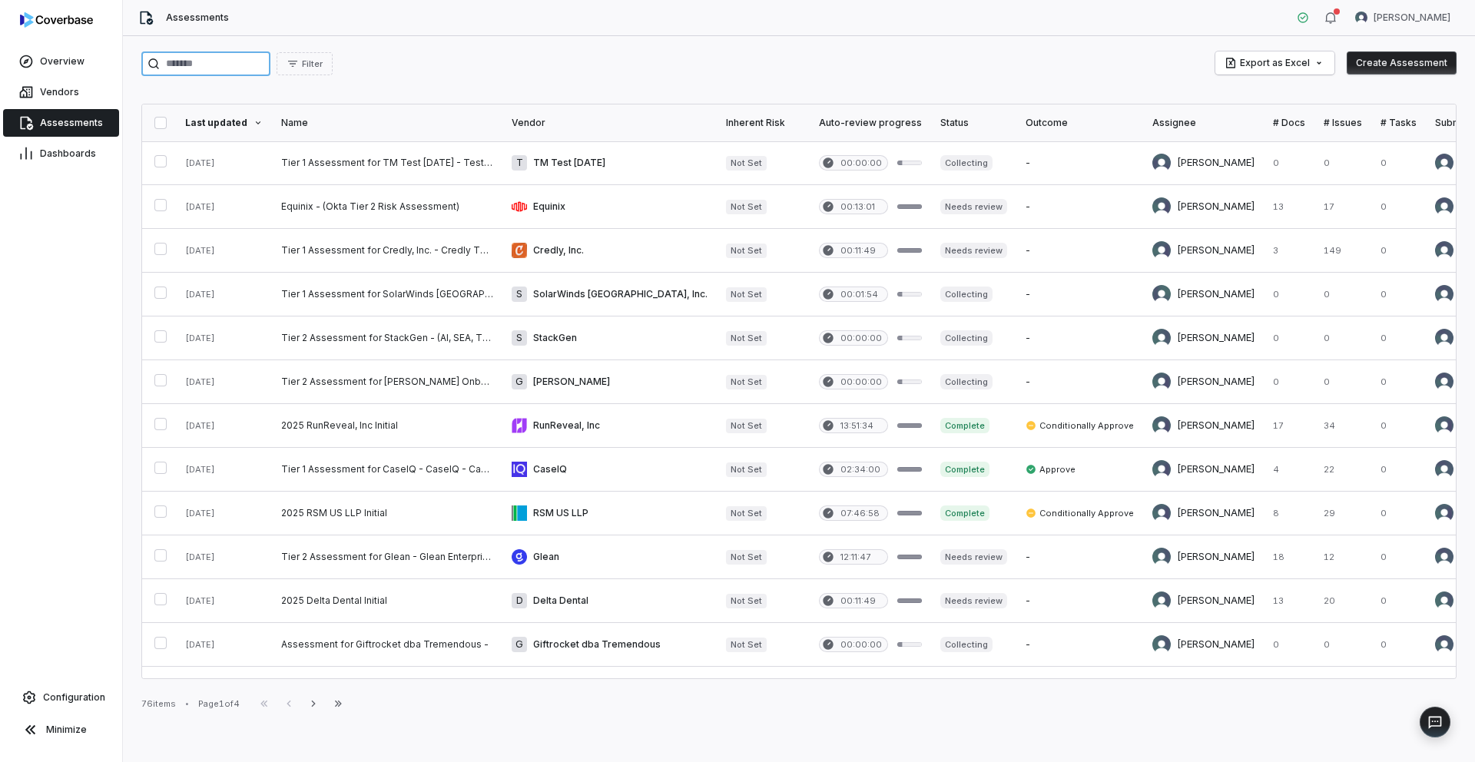
click at [236, 54] on input "search" at bounding box center [205, 63] width 129 height 25
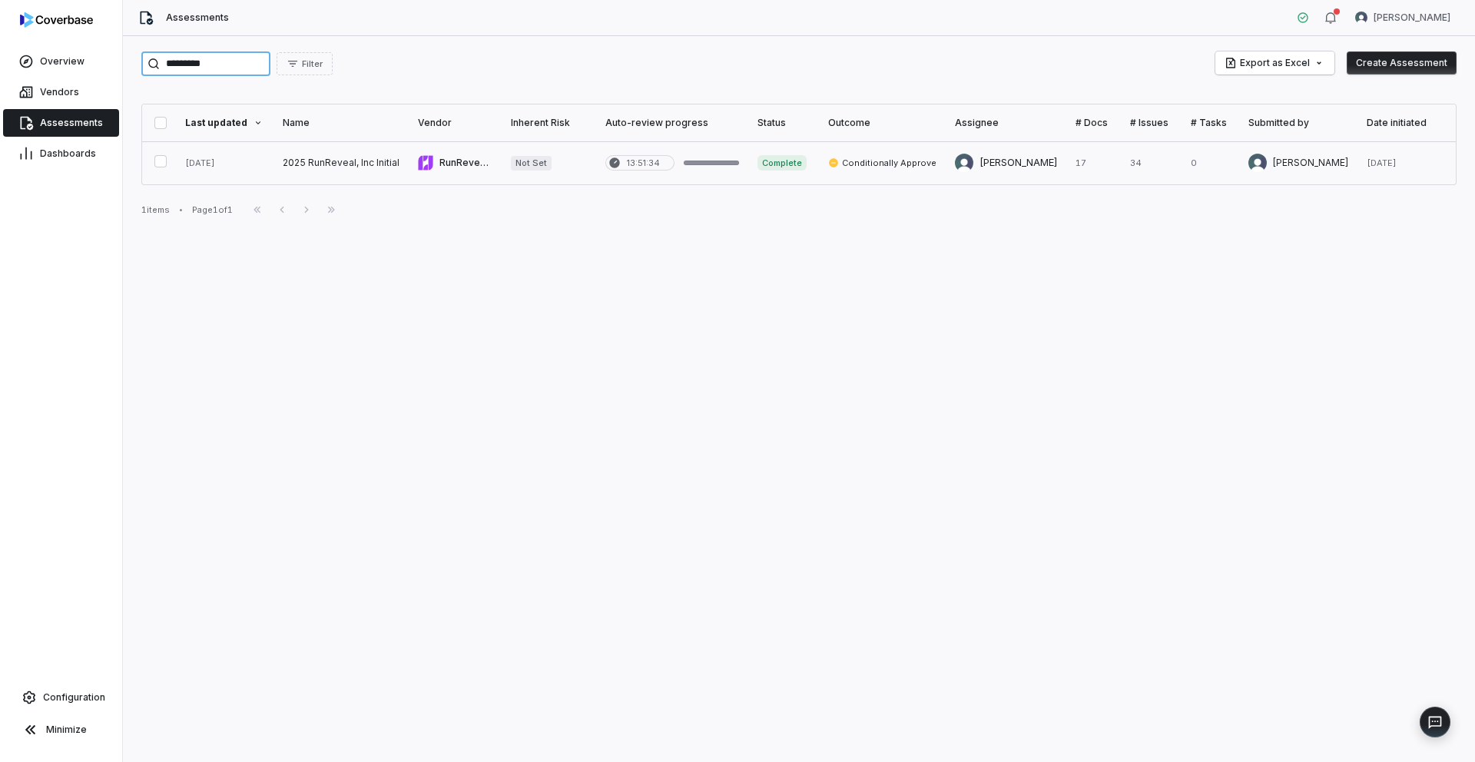
type input "*********"
click at [320, 162] on link at bounding box center [341, 162] width 135 height 43
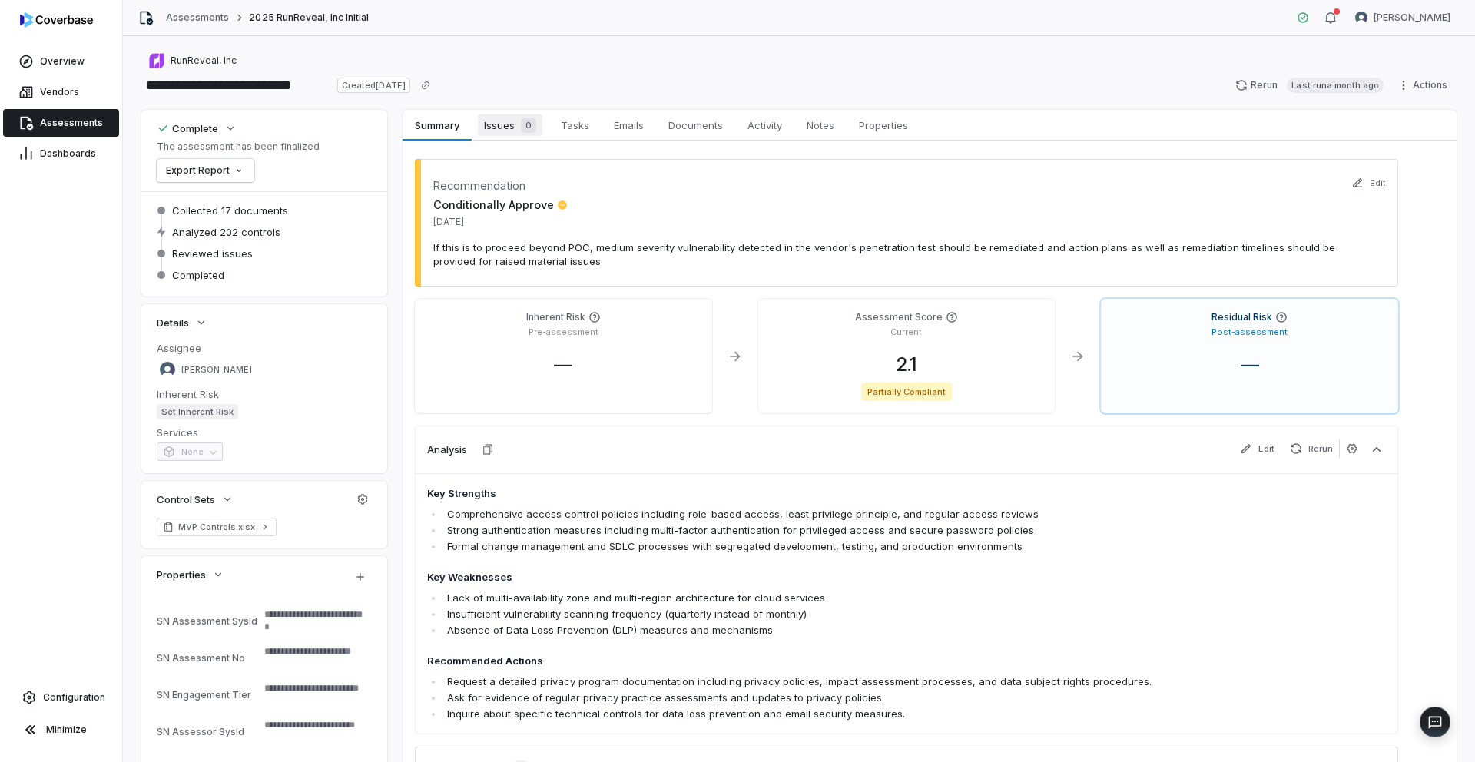
click at [506, 131] on span "Issues 0" at bounding box center [510, 125] width 65 height 22
type textarea "*"
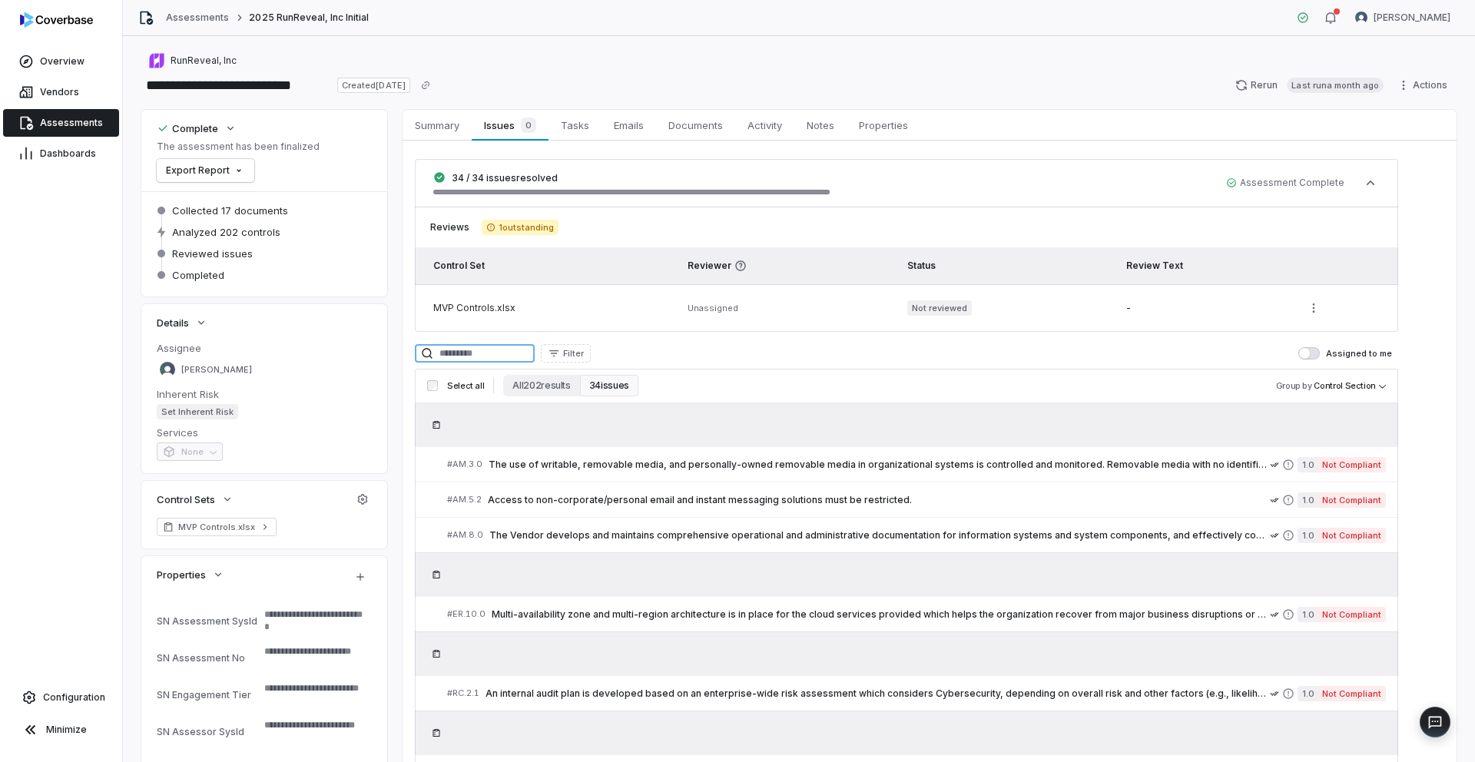
click at [478, 352] on input at bounding box center [475, 353] width 120 height 18
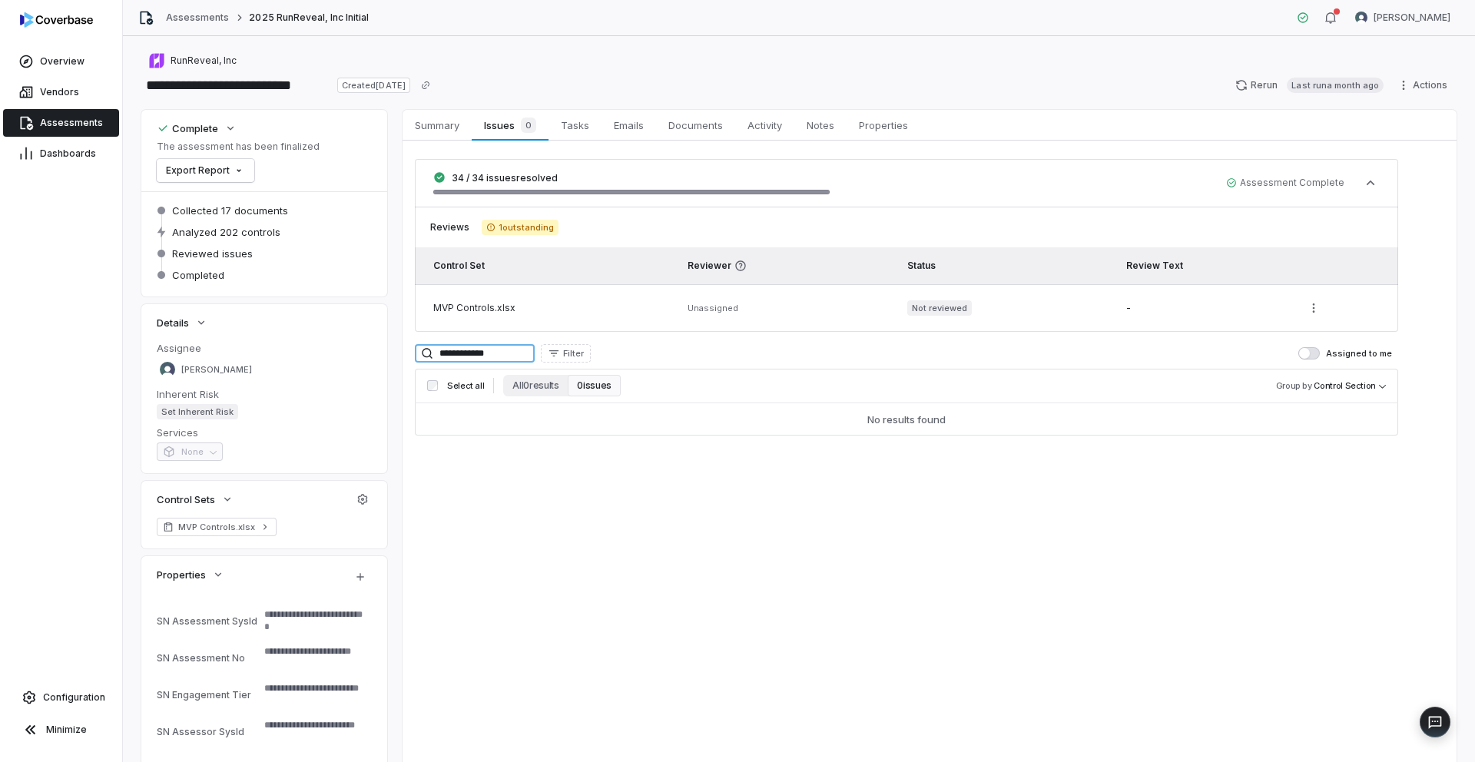
type input "**********"
type textarea "*"
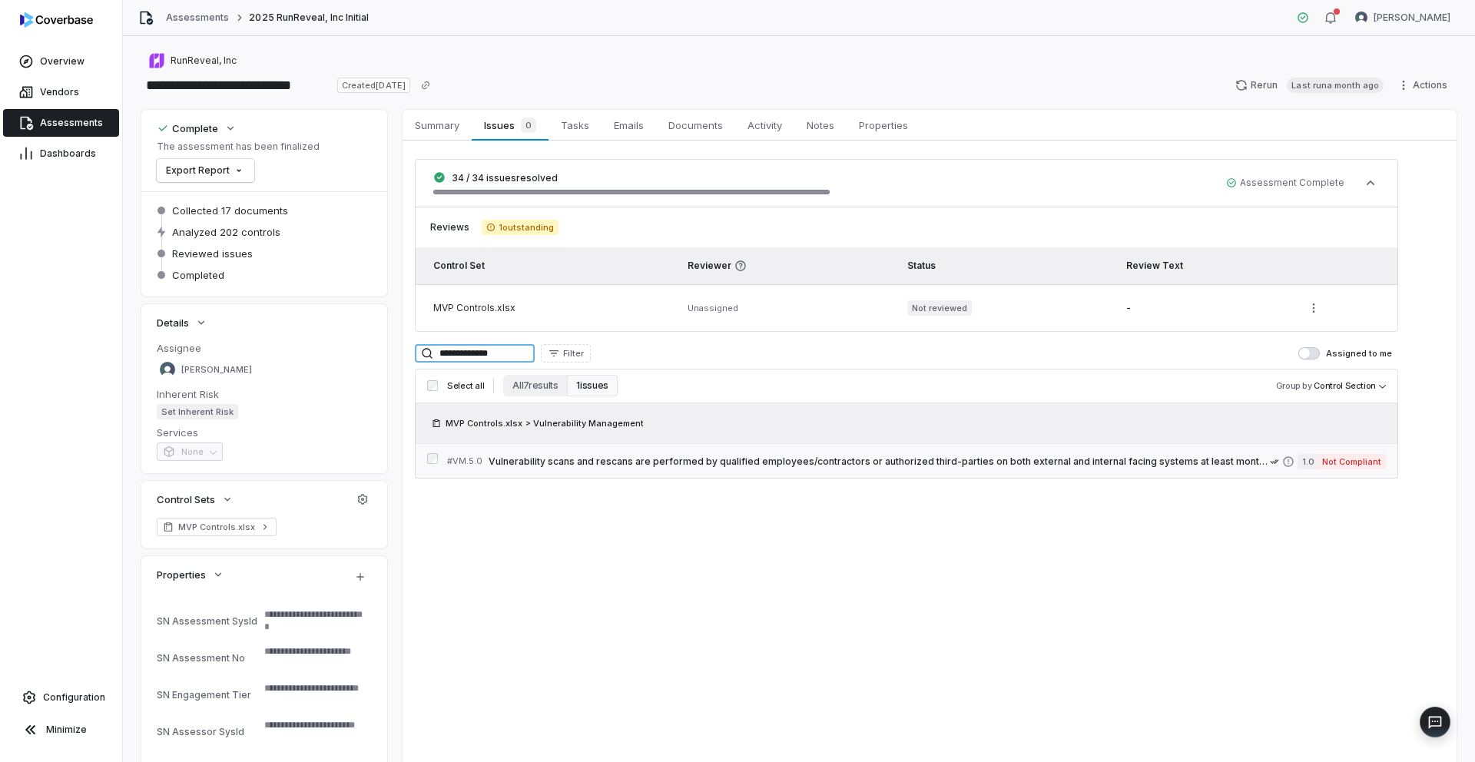
type input "**********"
click at [627, 456] on span "Vulnerability scans and rescans are performed by qualified employees/contractor…" at bounding box center [879, 462] width 781 height 12
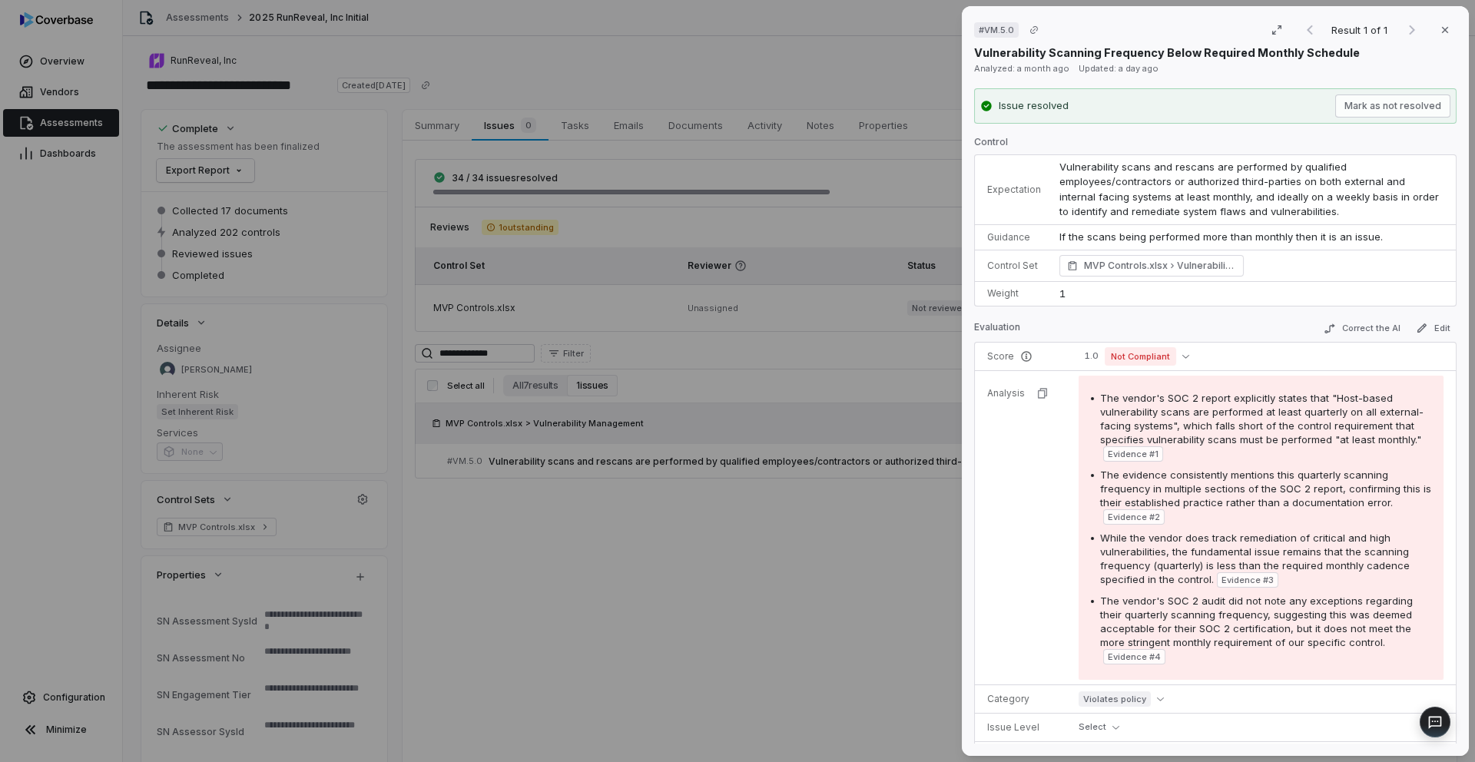
drag, startPoint x: 1060, startPoint y: 166, endPoint x: 1335, endPoint y: 209, distance: 279.2
click at [1335, 209] on td "Vulnerability scans and rescans are performed by qualified employees/contractor…" at bounding box center [1253, 190] width 406 height 70
copy span "Vulnerability scans and rescans are performed by qualified employees/contractor…"
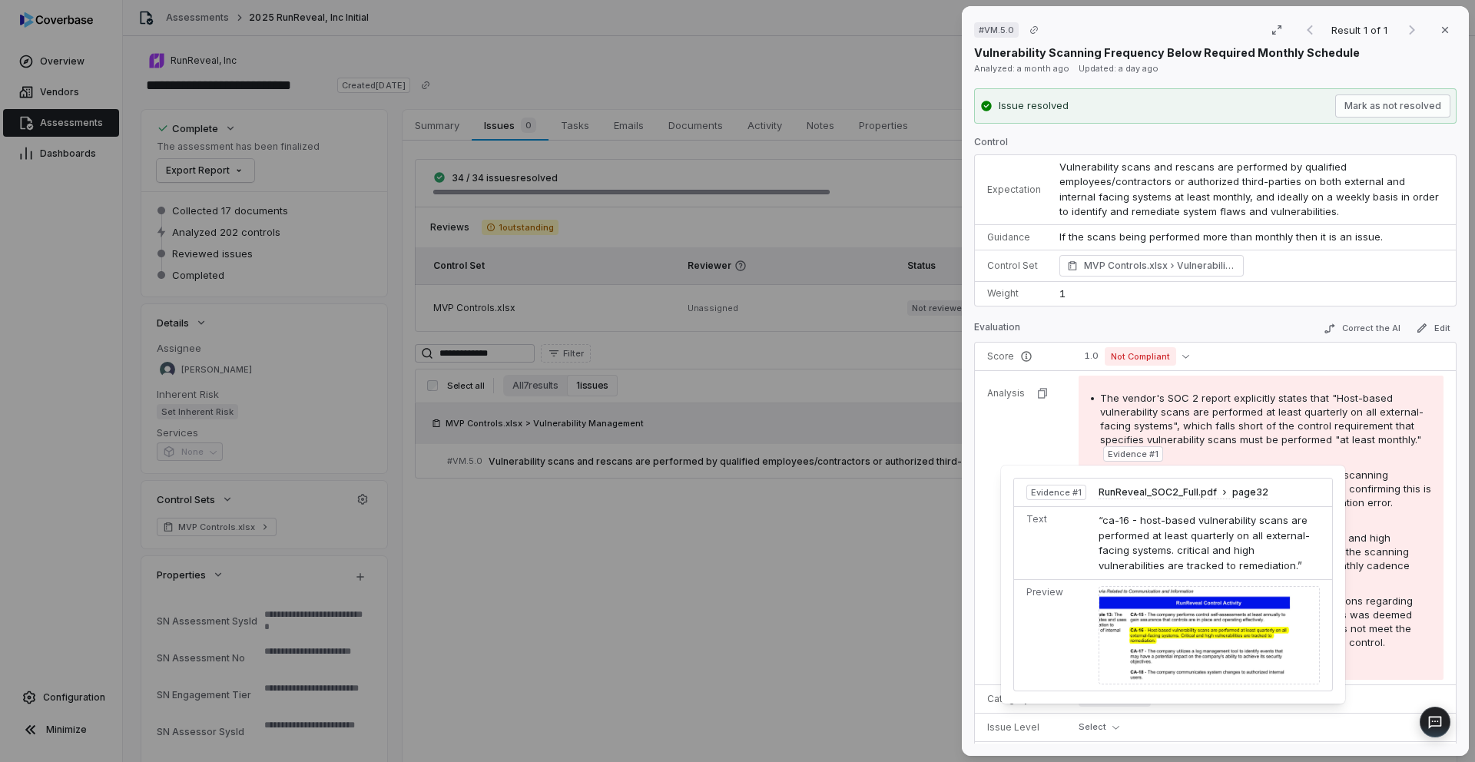
click at [1159, 455] on span "Evidence # 1" at bounding box center [1133, 454] width 51 height 12
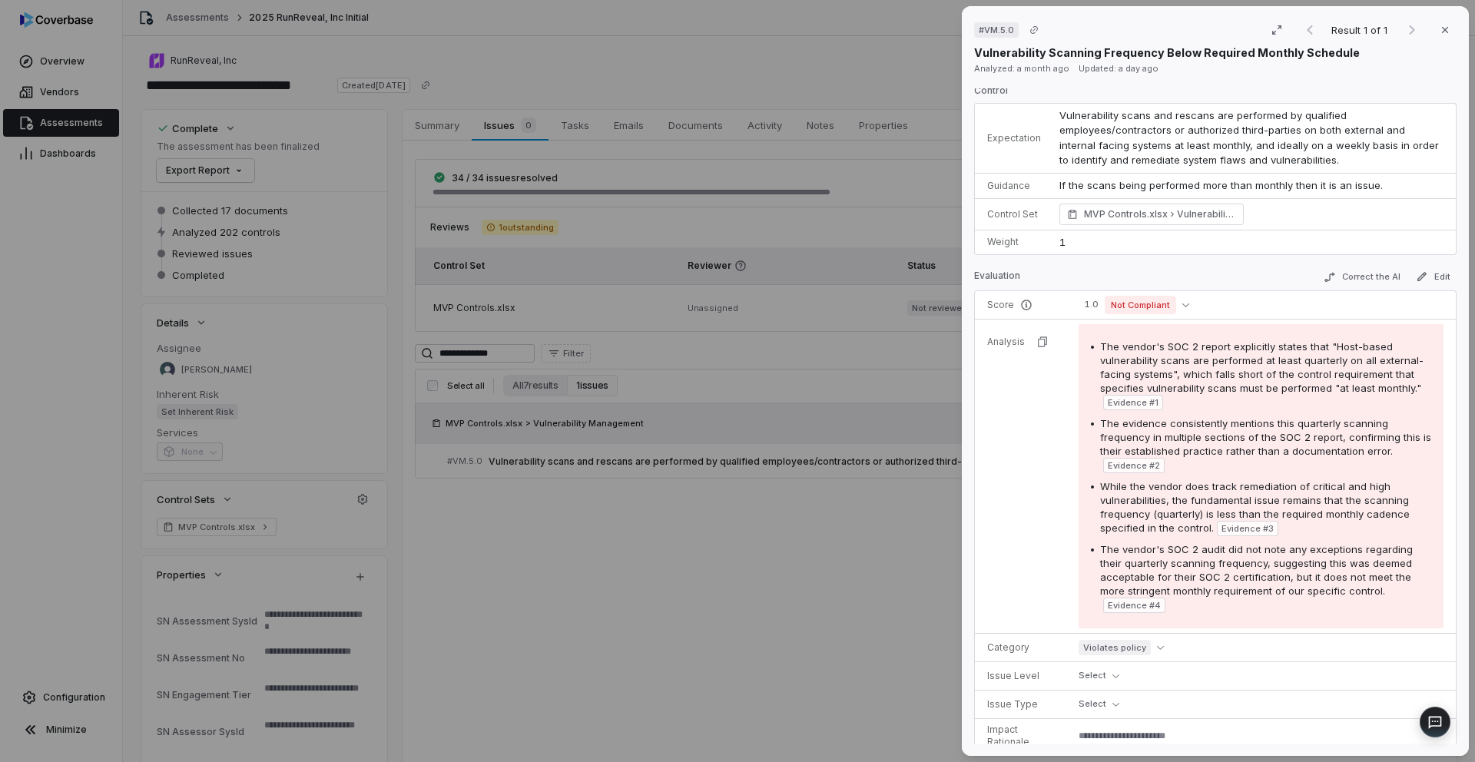
scroll to position [91, 0]
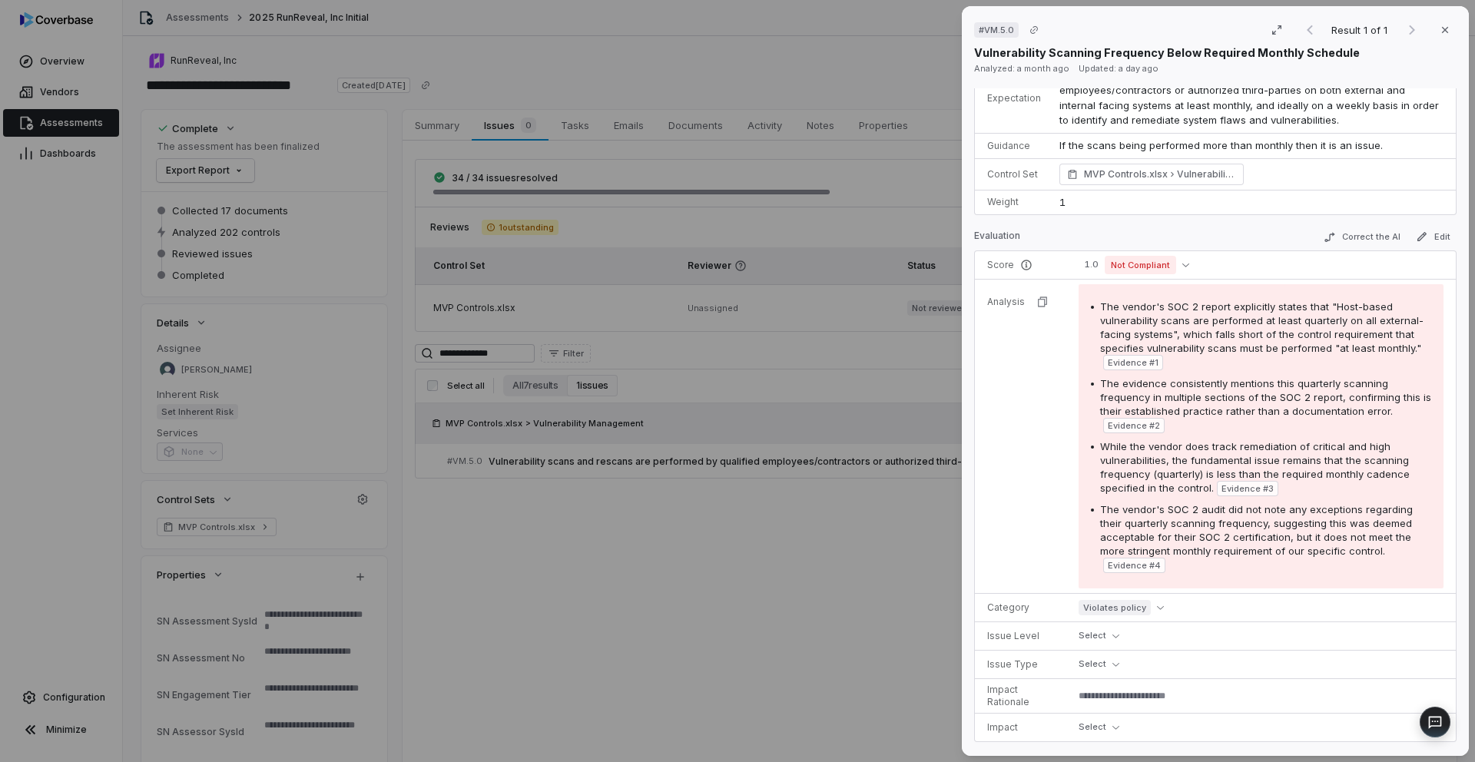
click at [611, 156] on div "# VM.5.0 Result 1 of 1 Close Vulnerability Scanning Frequency Below Required Mo…" at bounding box center [737, 381] width 1475 height 762
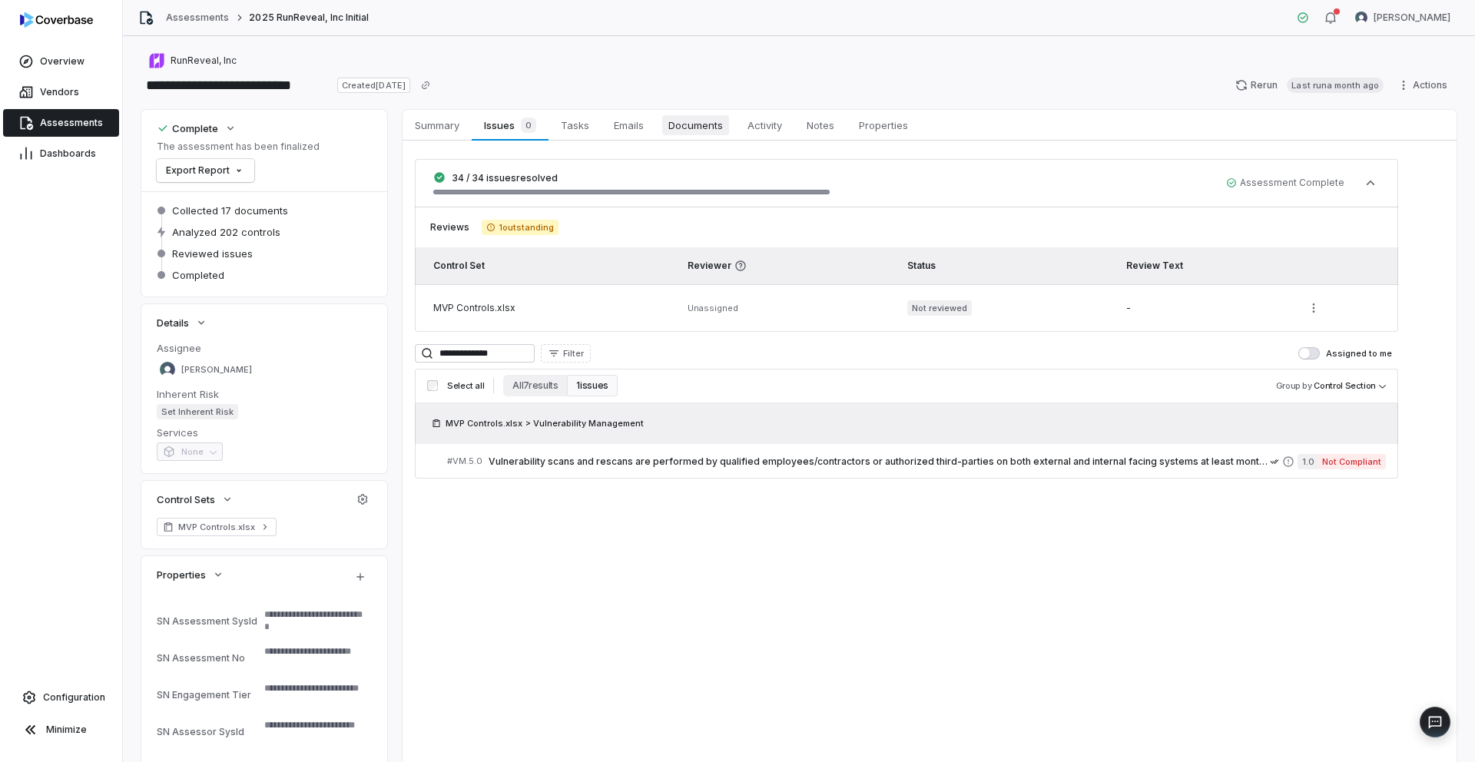
click at [679, 127] on span "Documents" at bounding box center [695, 125] width 67 height 20
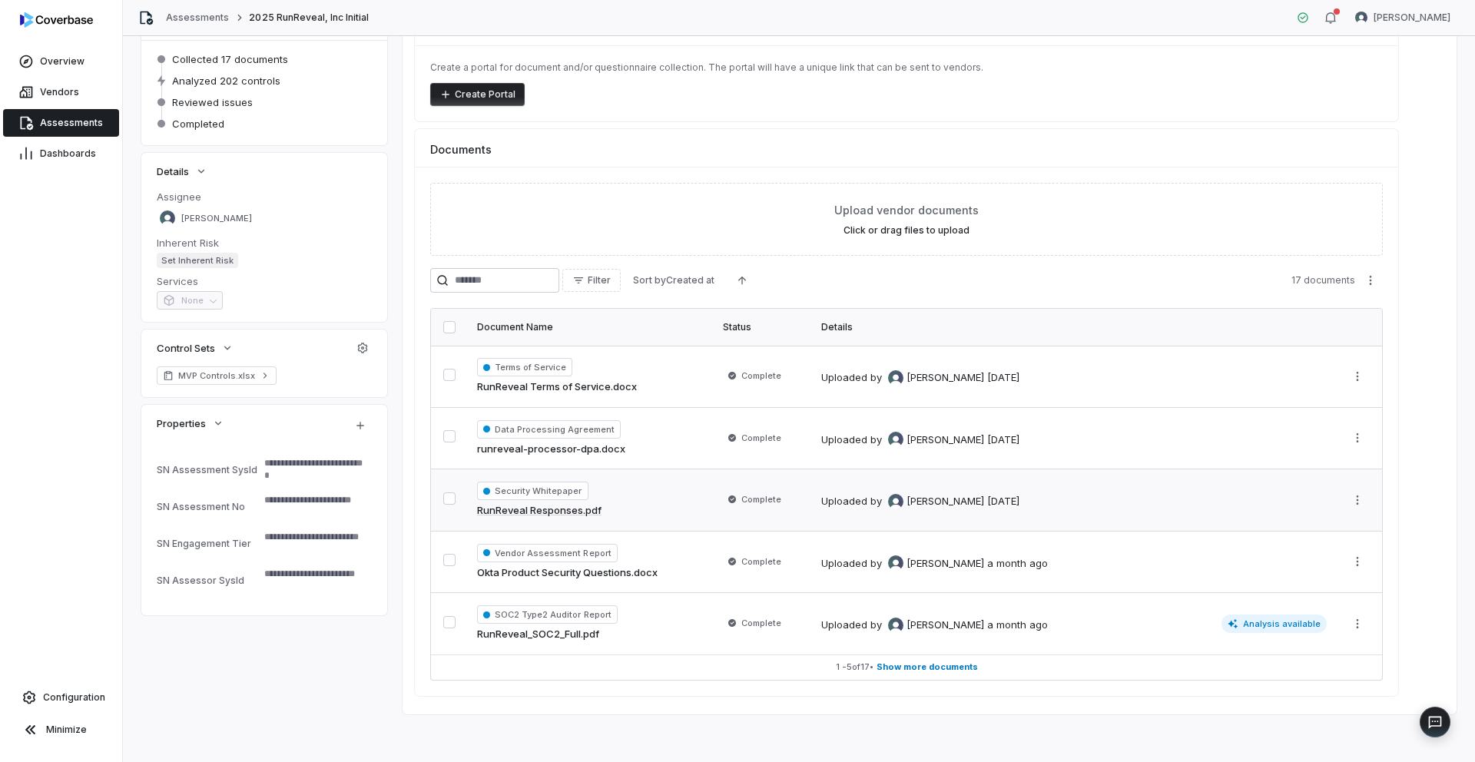
scroll to position [153, 0]
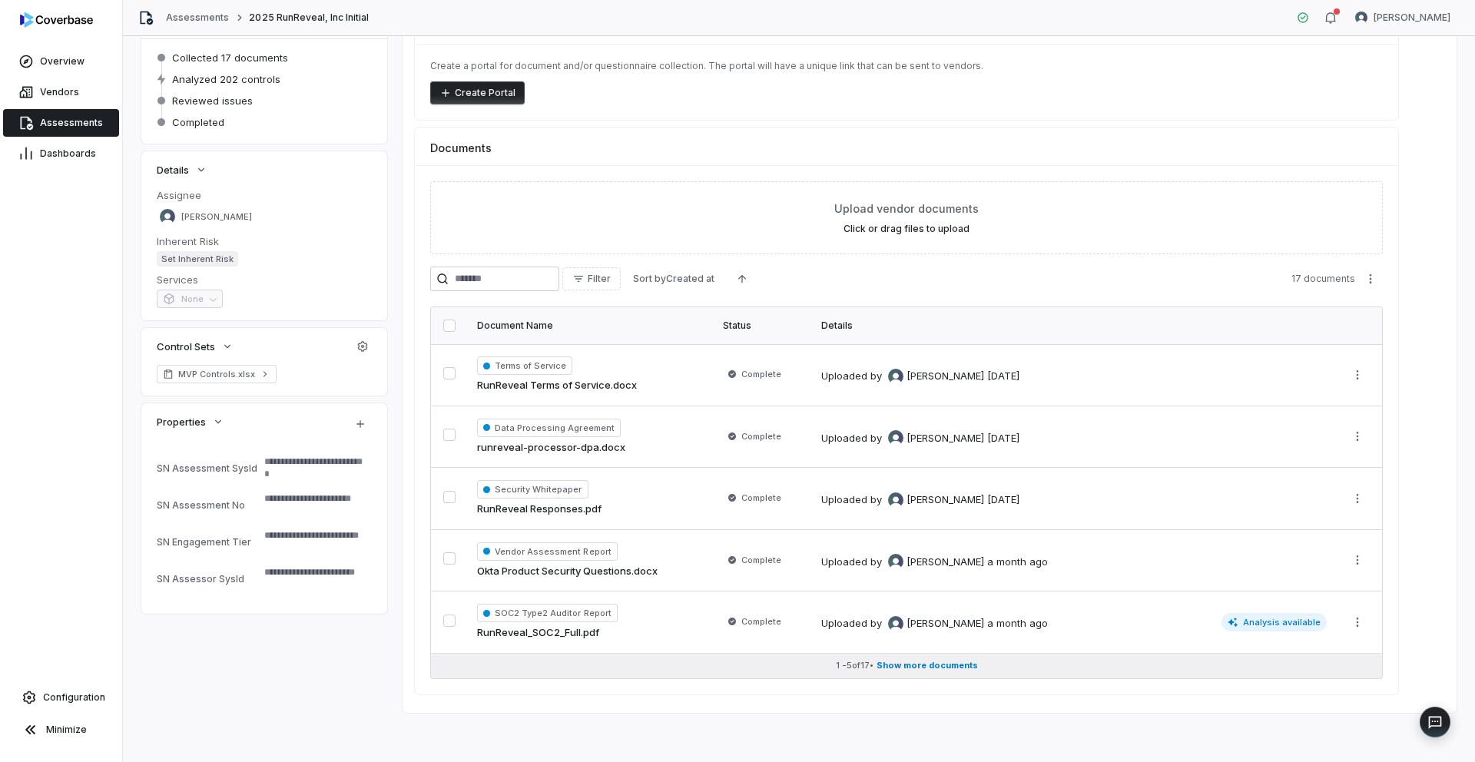
click at [936, 665] on span "Show more documents" at bounding box center [927, 666] width 101 height 12
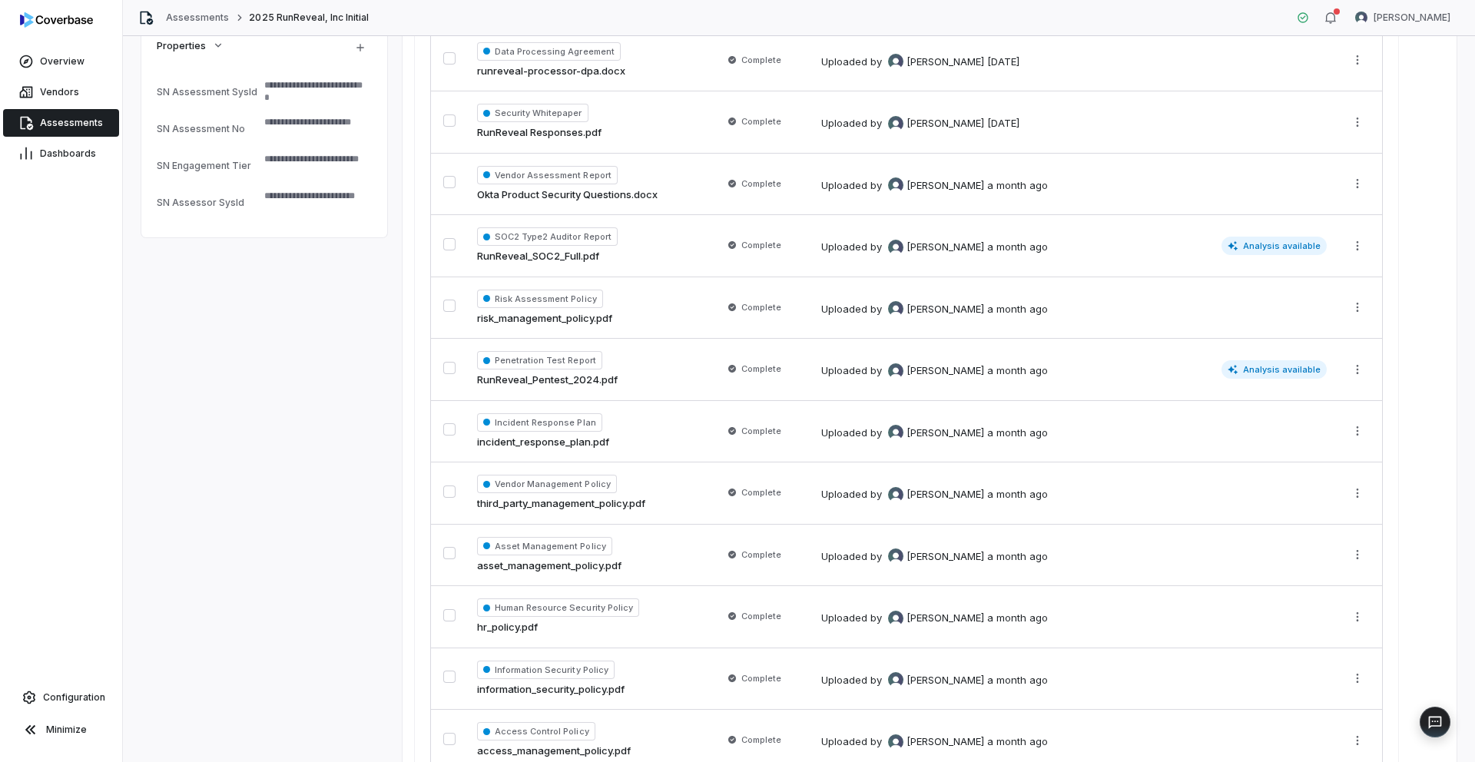
scroll to position [0, 0]
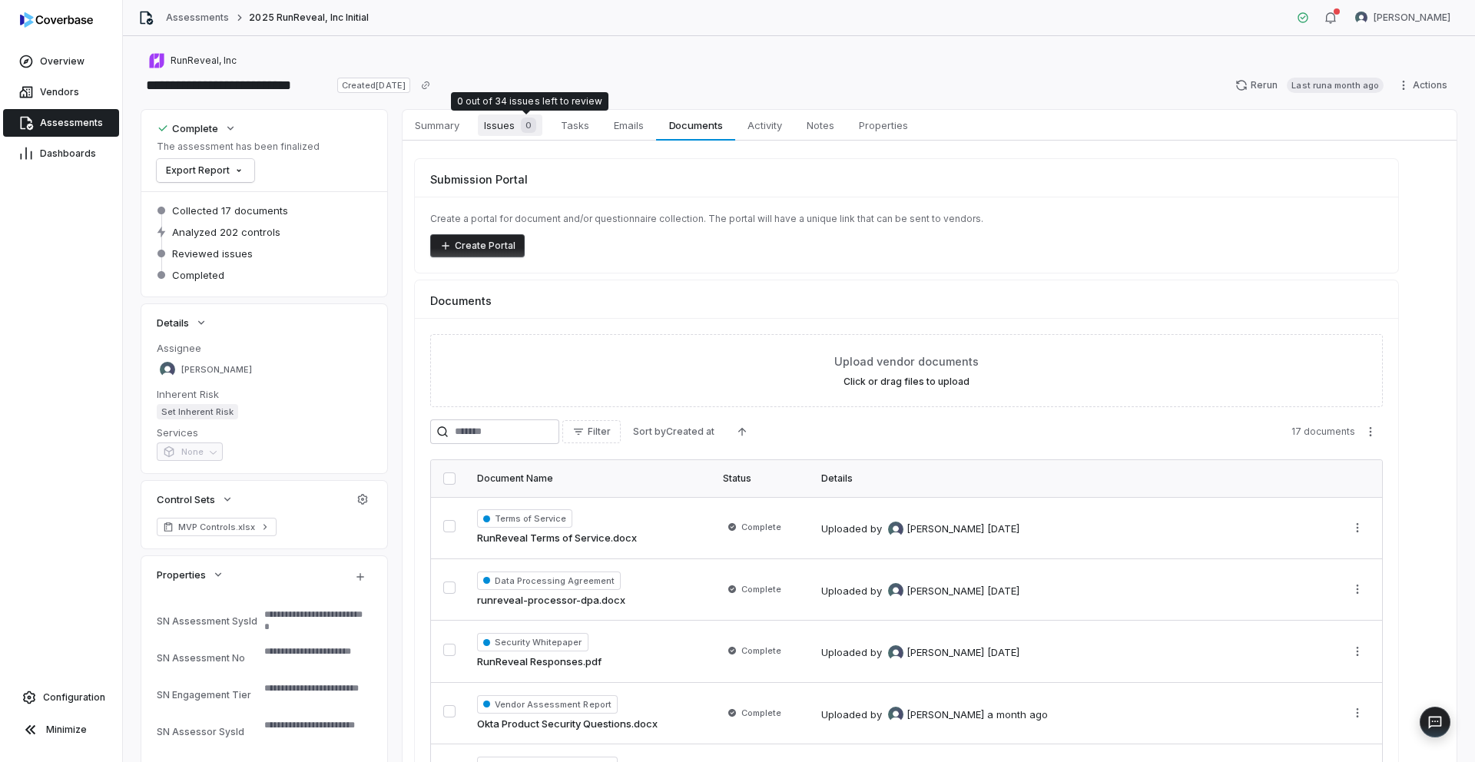
click at [517, 128] on div "0" at bounding box center [526, 125] width 22 height 15
type textarea "*"
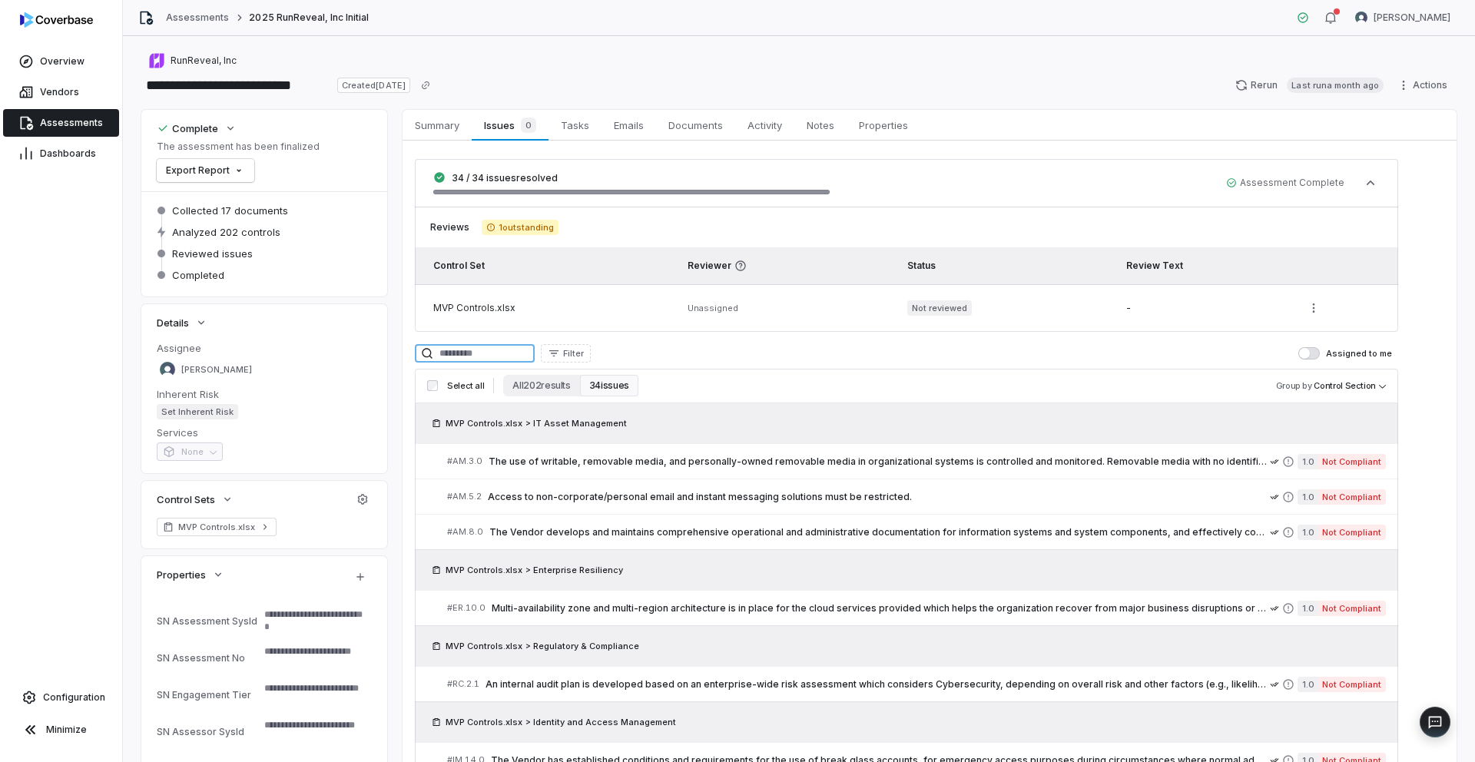
click at [506, 358] on input at bounding box center [475, 353] width 120 height 18
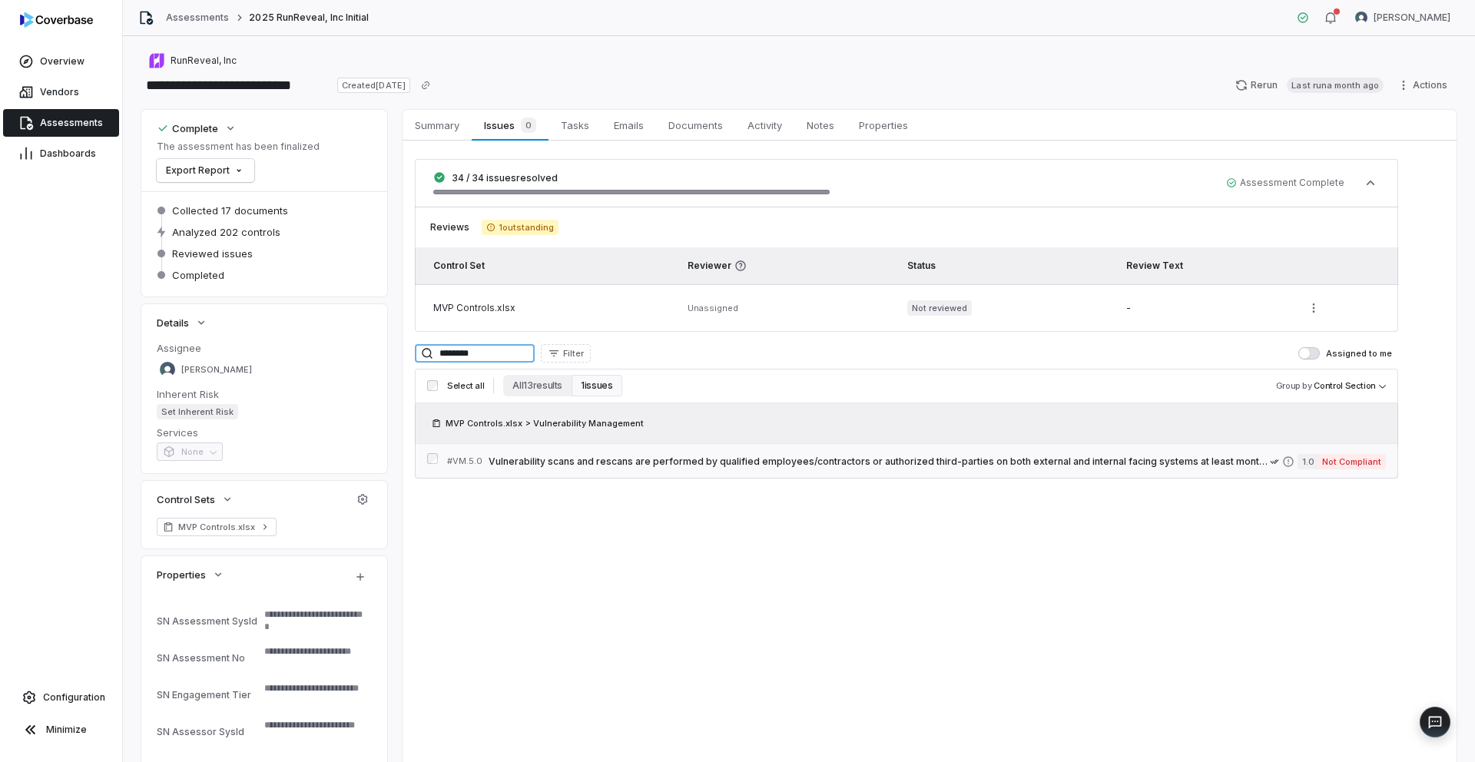
type input "********"
click at [657, 461] on span "Vulnerability scans and rescans are performed by qualified employees/contractor…" at bounding box center [879, 462] width 781 height 12
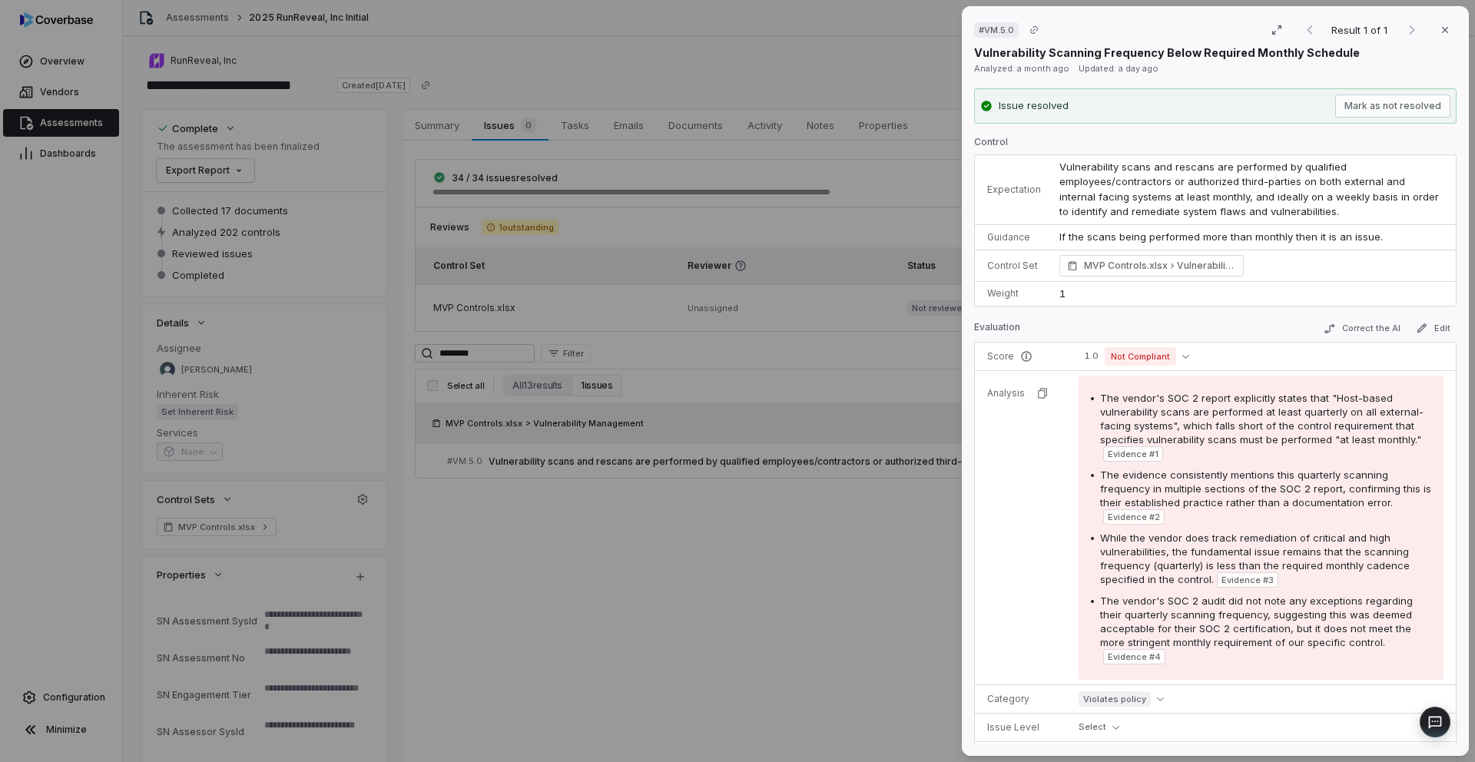
type textarea "*"
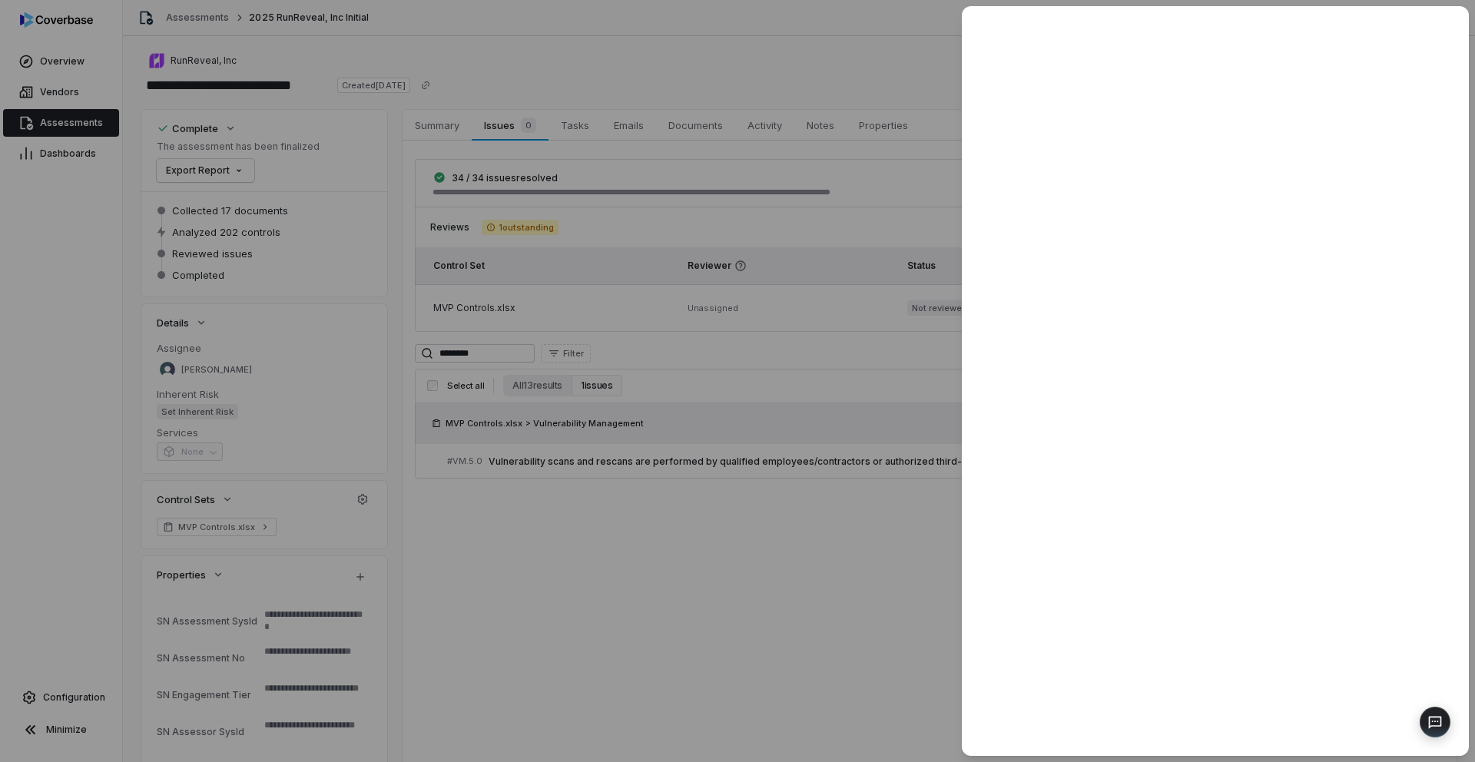
click at [497, 354] on div at bounding box center [737, 381] width 1475 height 762
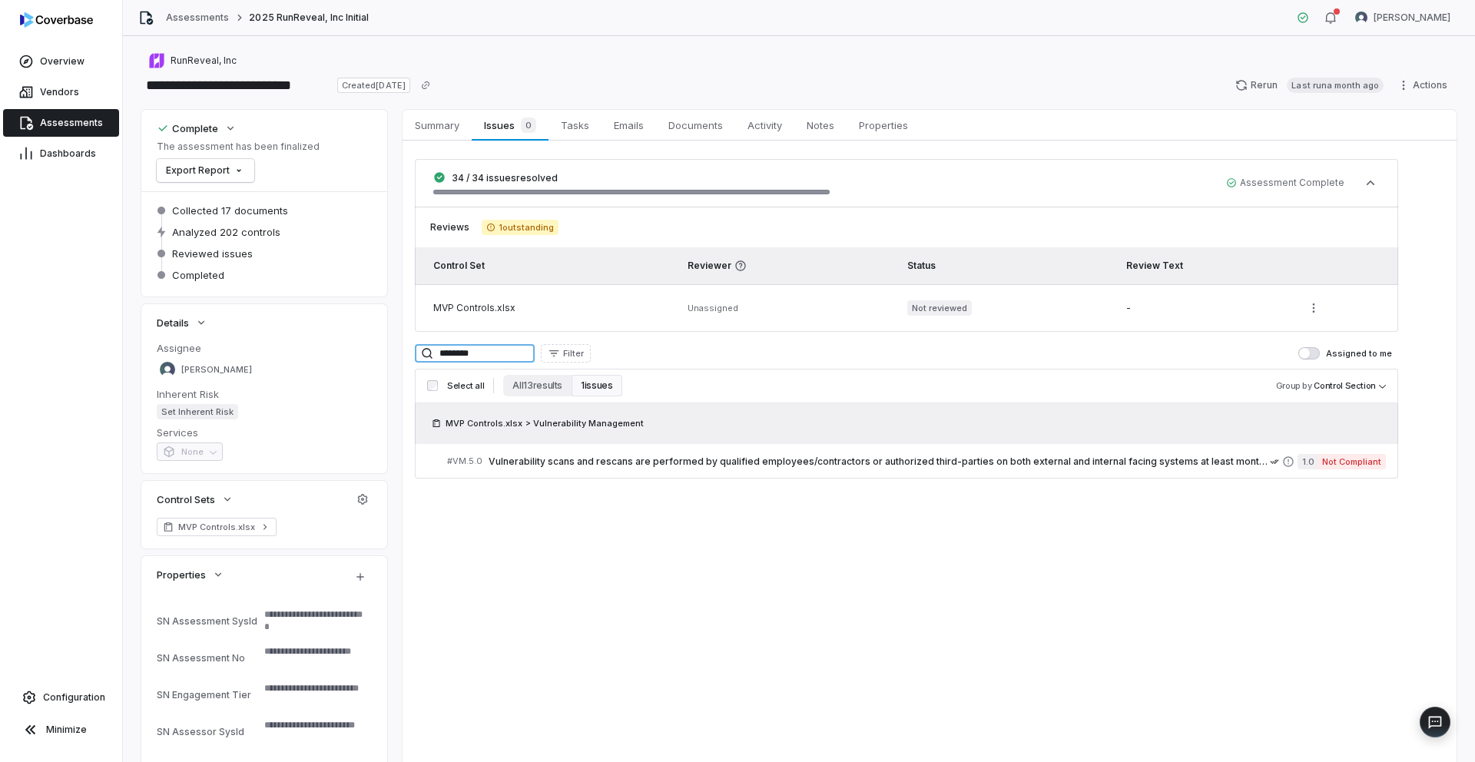
drag, startPoint x: 497, startPoint y: 354, endPoint x: 391, endPoint y: 350, distance: 106.1
click at [391, 350] on div "Complete The assessment has been finalized Export Report Collected 17 documents…" at bounding box center [798, 438] width 1315 height 657
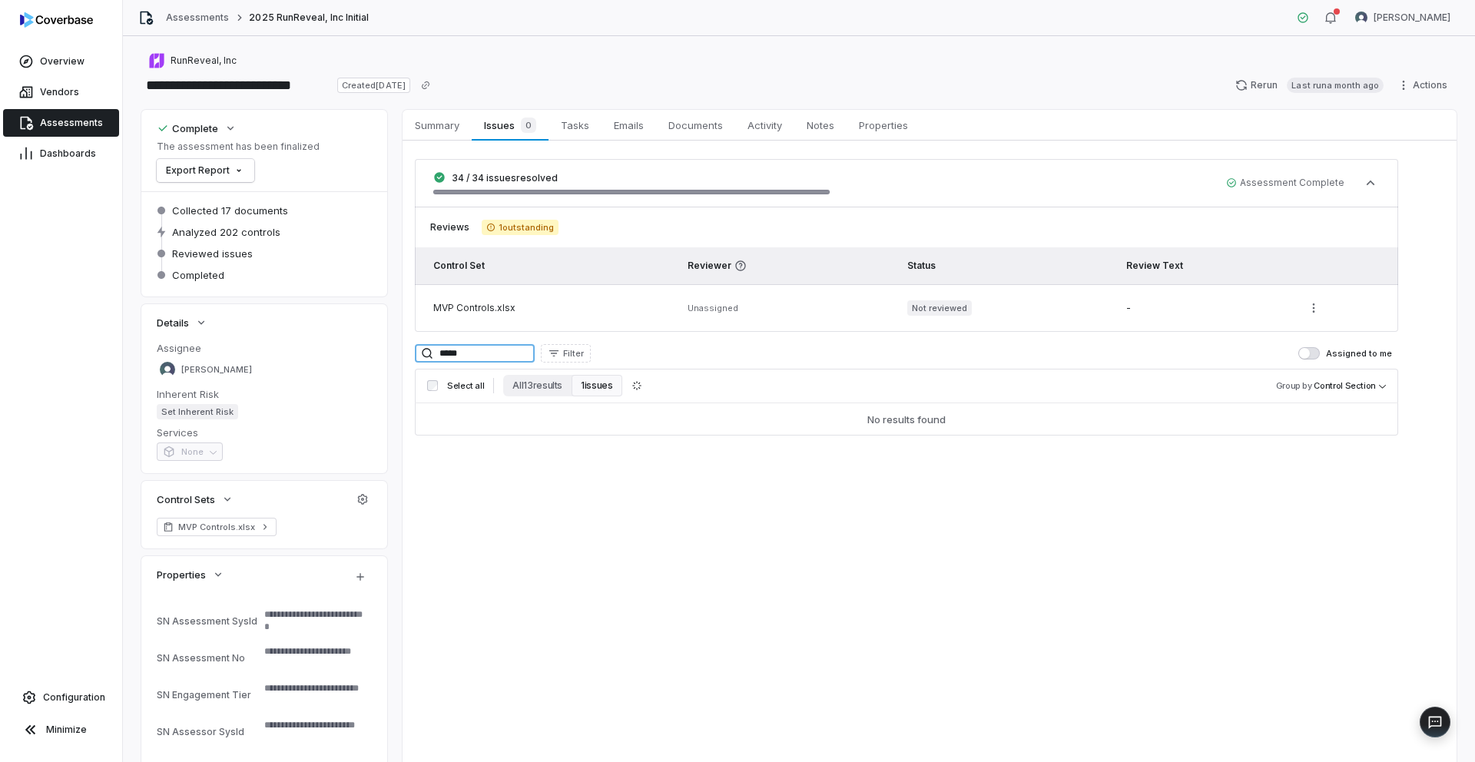
type input "*****"
click at [546, 387] on button "All 2 results" at bounding box center [535, 386] width 65 height 22
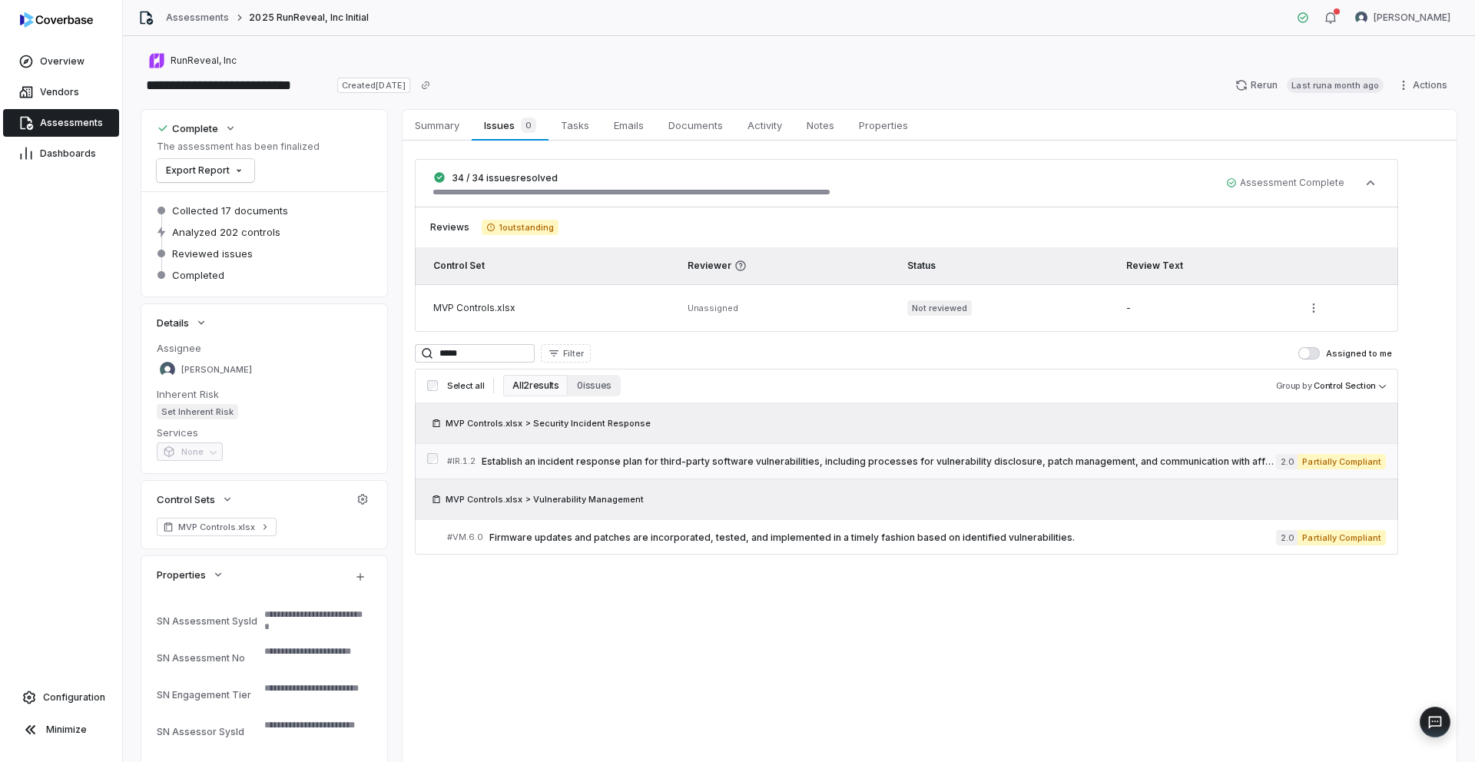
click at [662, 464] on span "Establish an incident response plan for third-party software vulnerabilities, i…" at bounding box center [879, 462] width 795 height 12
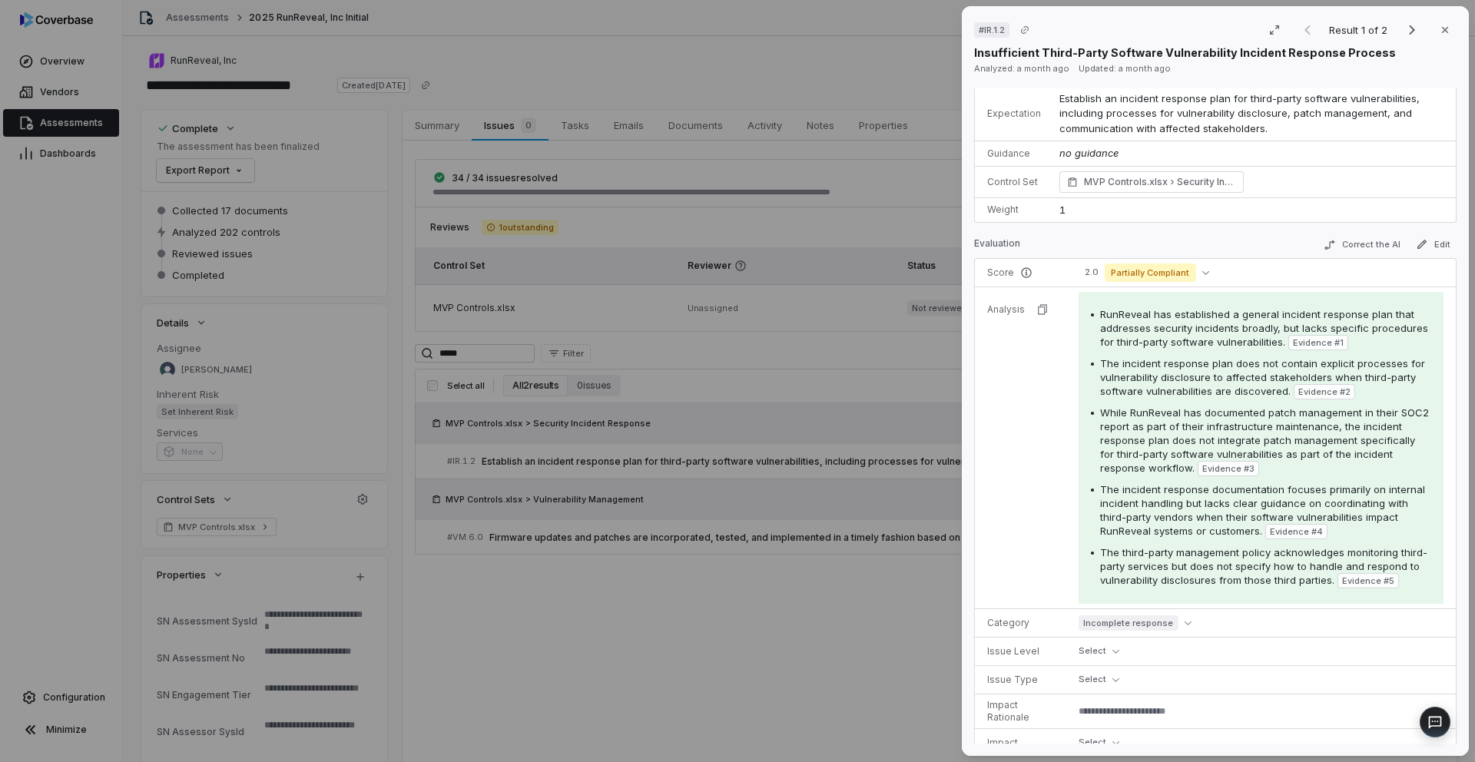
scroll to position [105, 0]
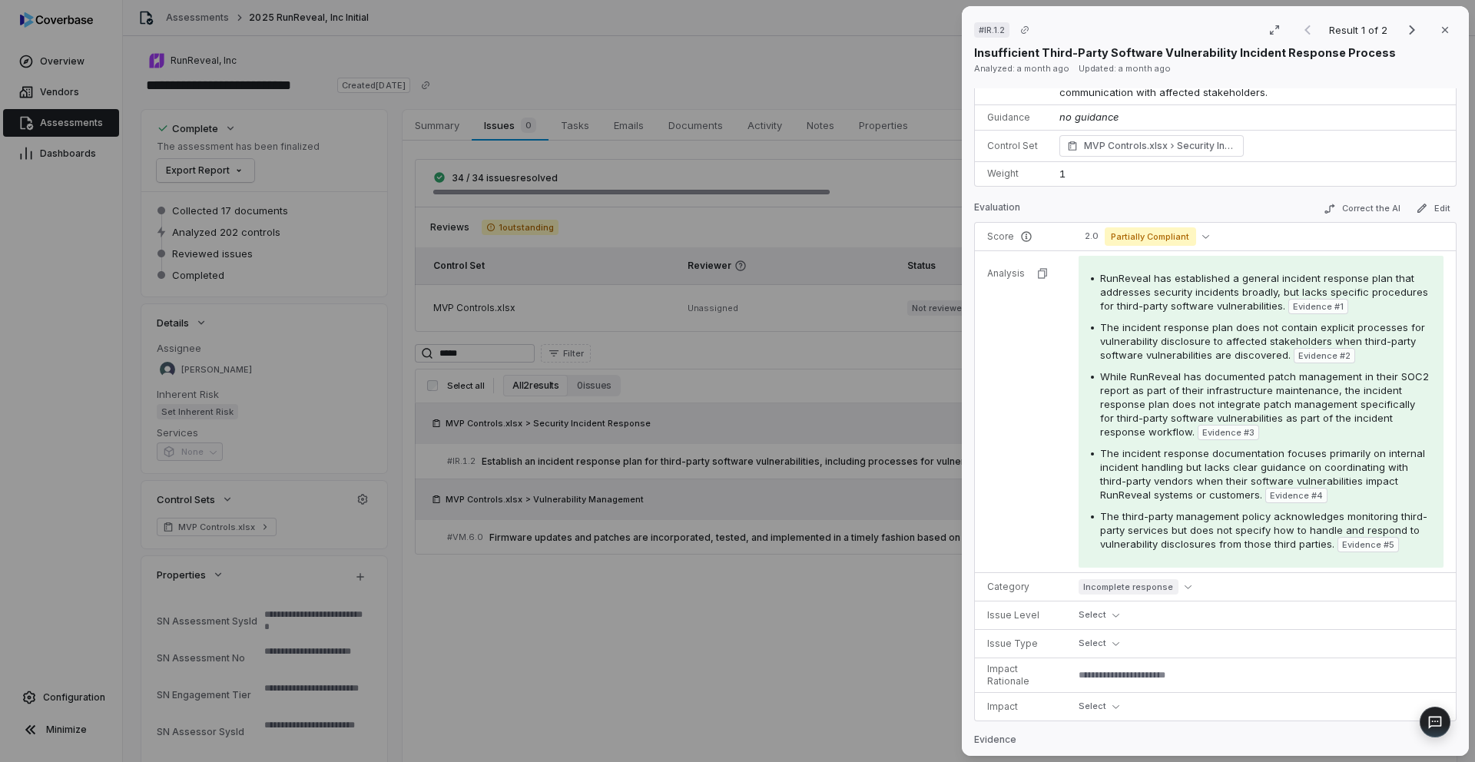
click at [798, 585] on div "# IR.1.2 Result 1 of 2 Close Insufficient Third-Party Software Vulnerability In…" at bounding box center [737, 381] width 1475 height 762
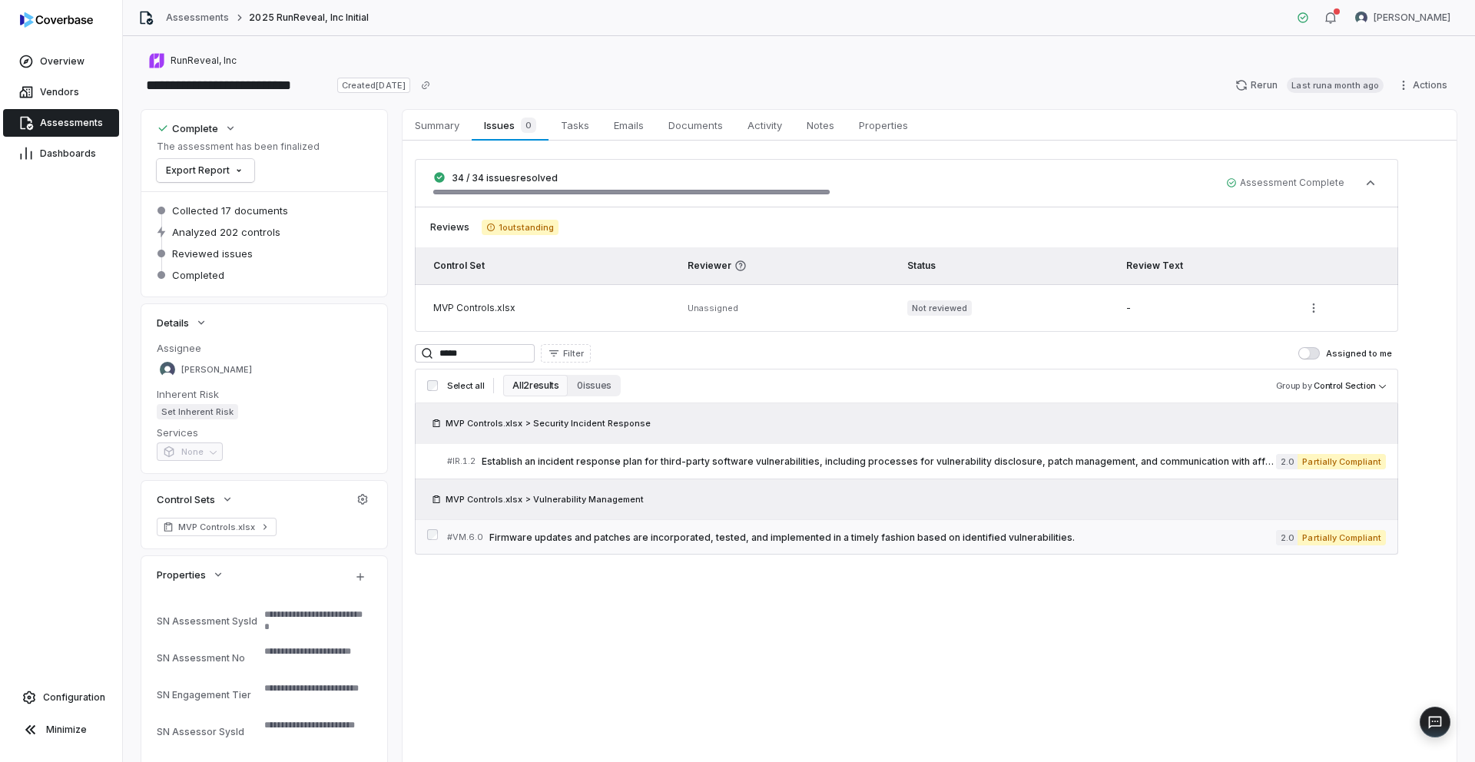
click at [785, 532] on span "Firmware updates and patches are incorporated, tested, and implemented in a tim…" at bounding box center [882, 538] width 787 height 12
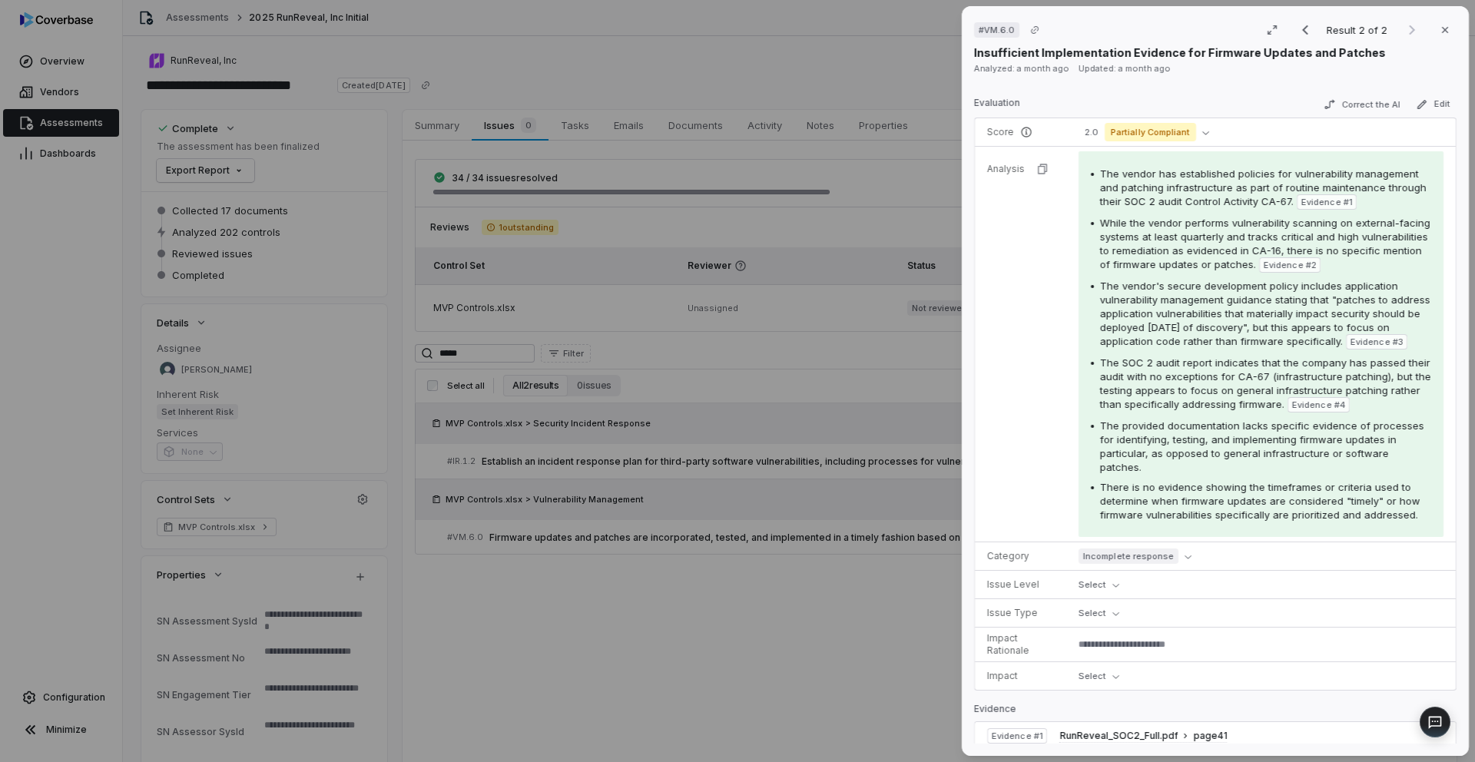
scroll to position [310, 0]
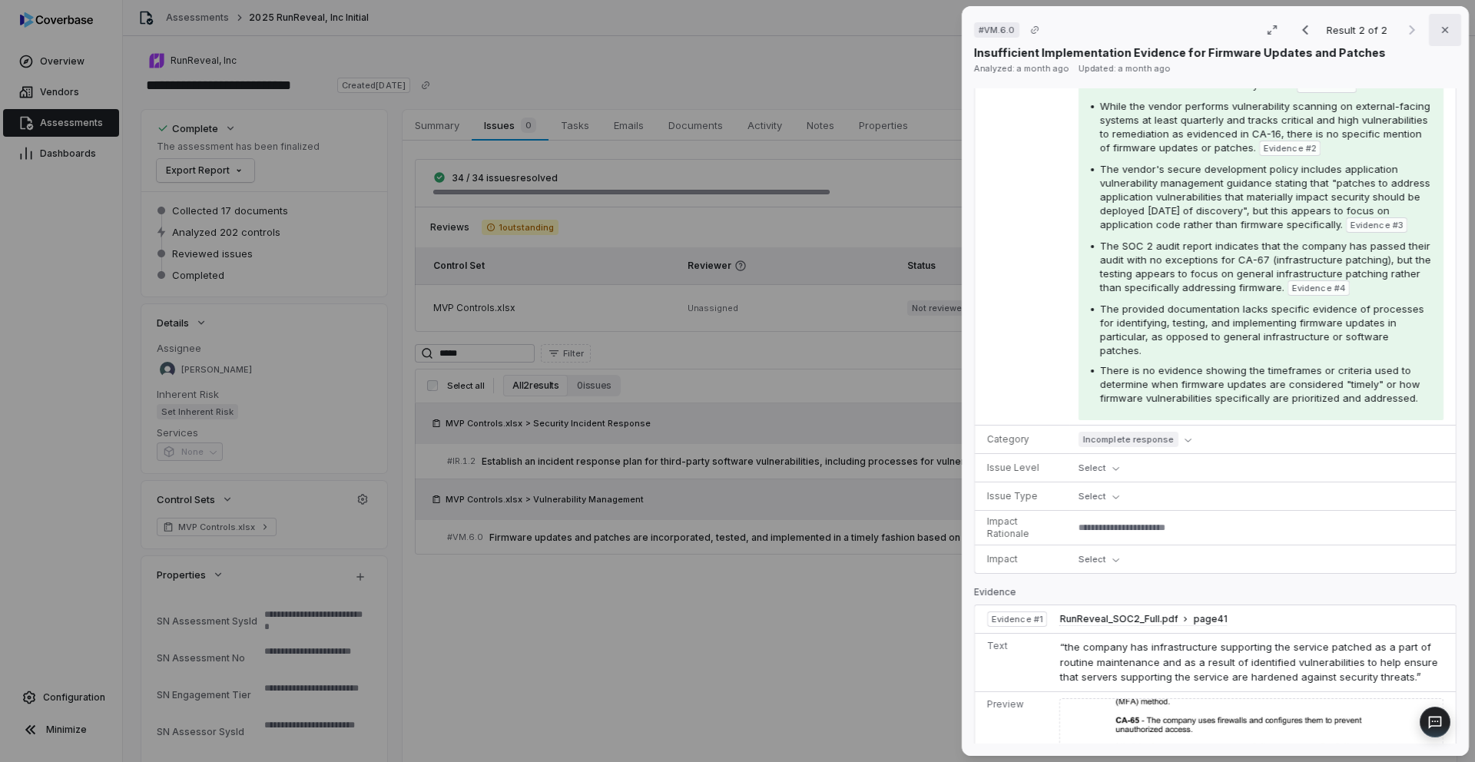
click at [1439, 25] on icon "button" at bounding box center [1445, 30] width 12 height 12
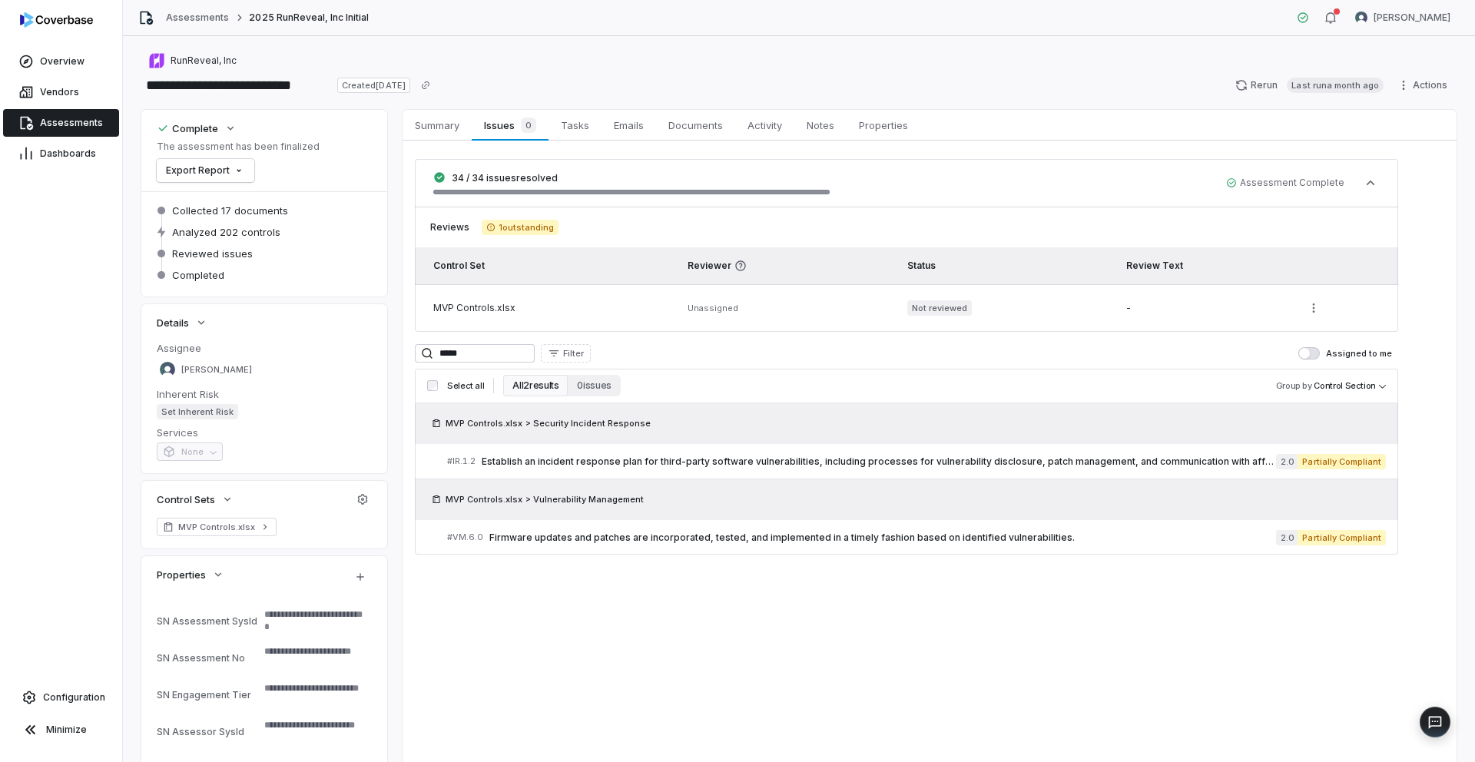
type textarea "*"
